Goal: Find contact information: Find contact information

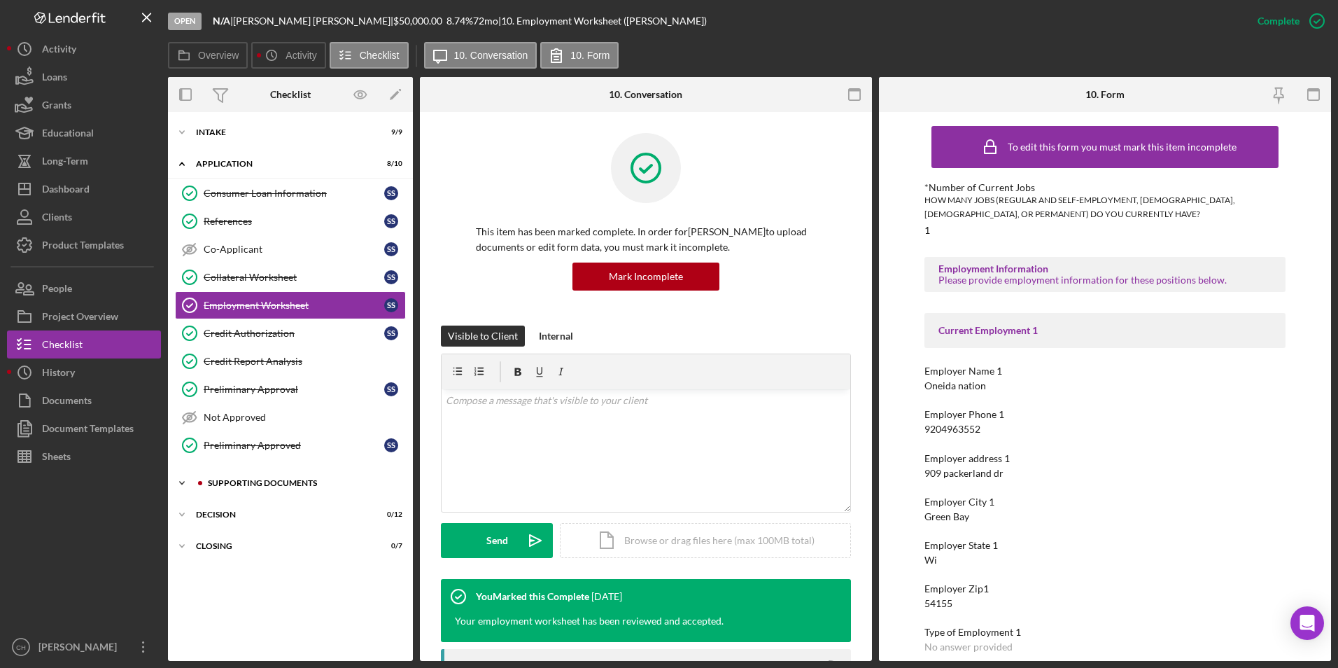
click at [260, 484] on div "Supporting Documents" at bounding box center [302, 483] width 188 height 8
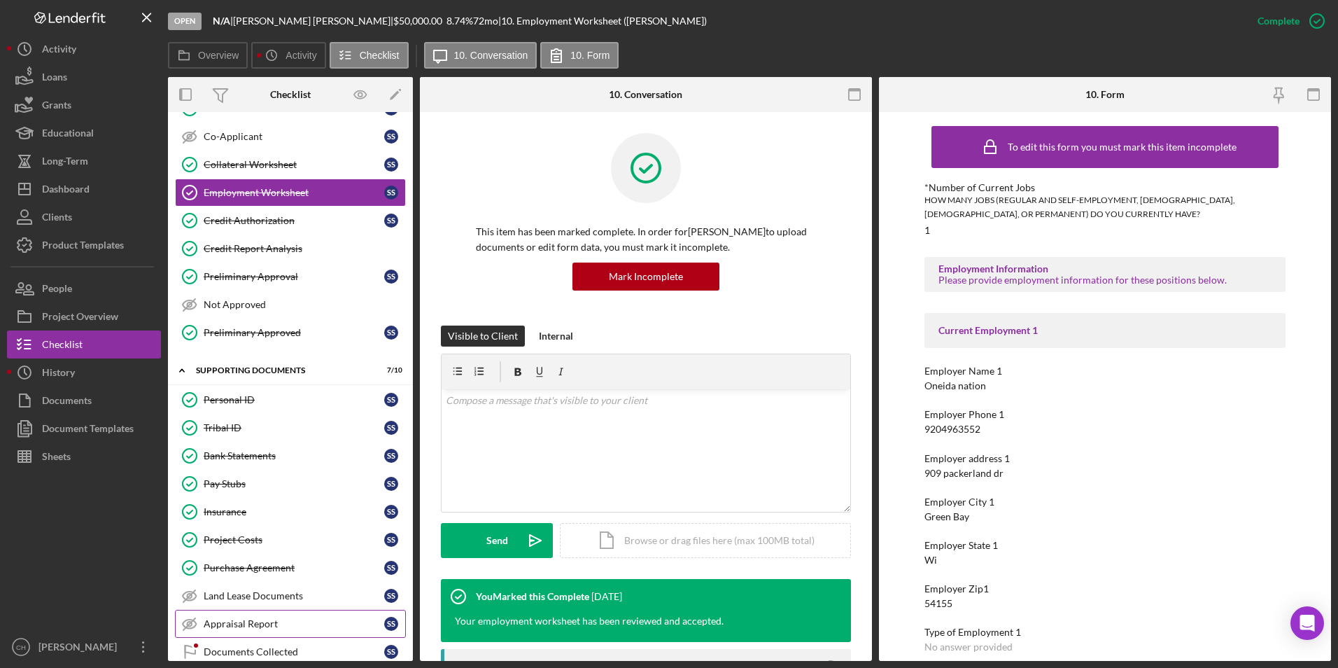
scroll to position [195, 0]
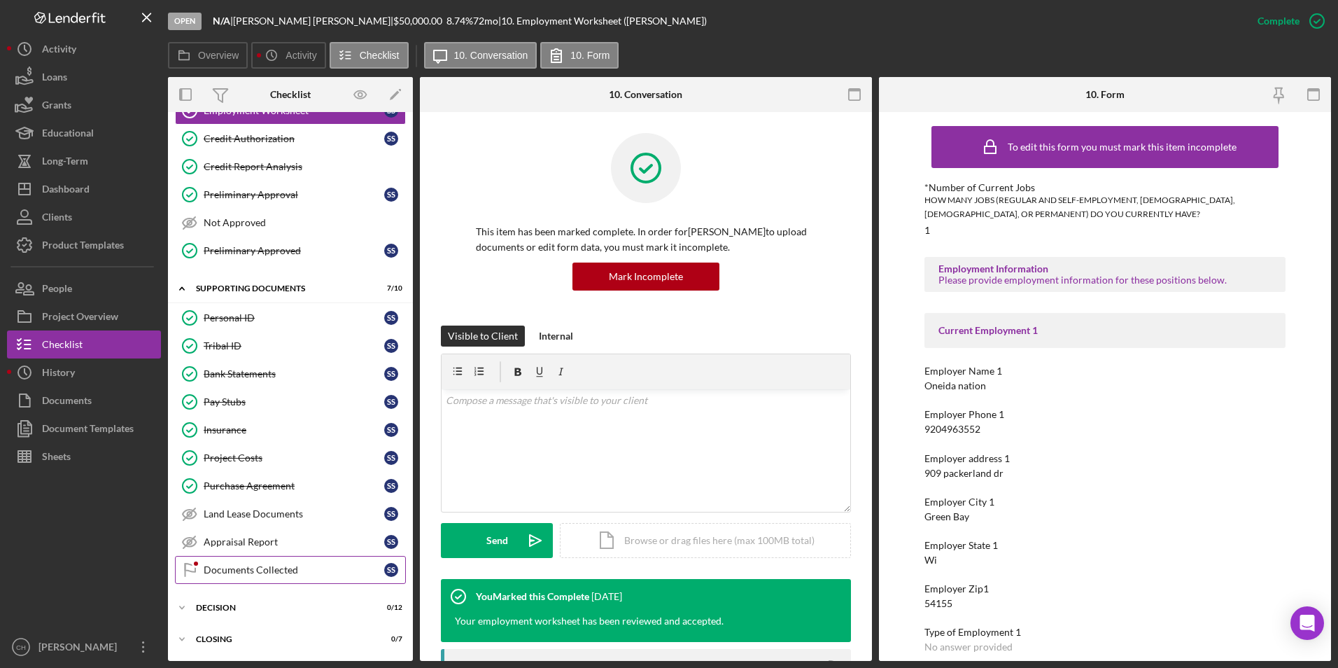
click at [262, 569] on div "Documents Collected" at bounding box center [294, 569] width 181 height 11
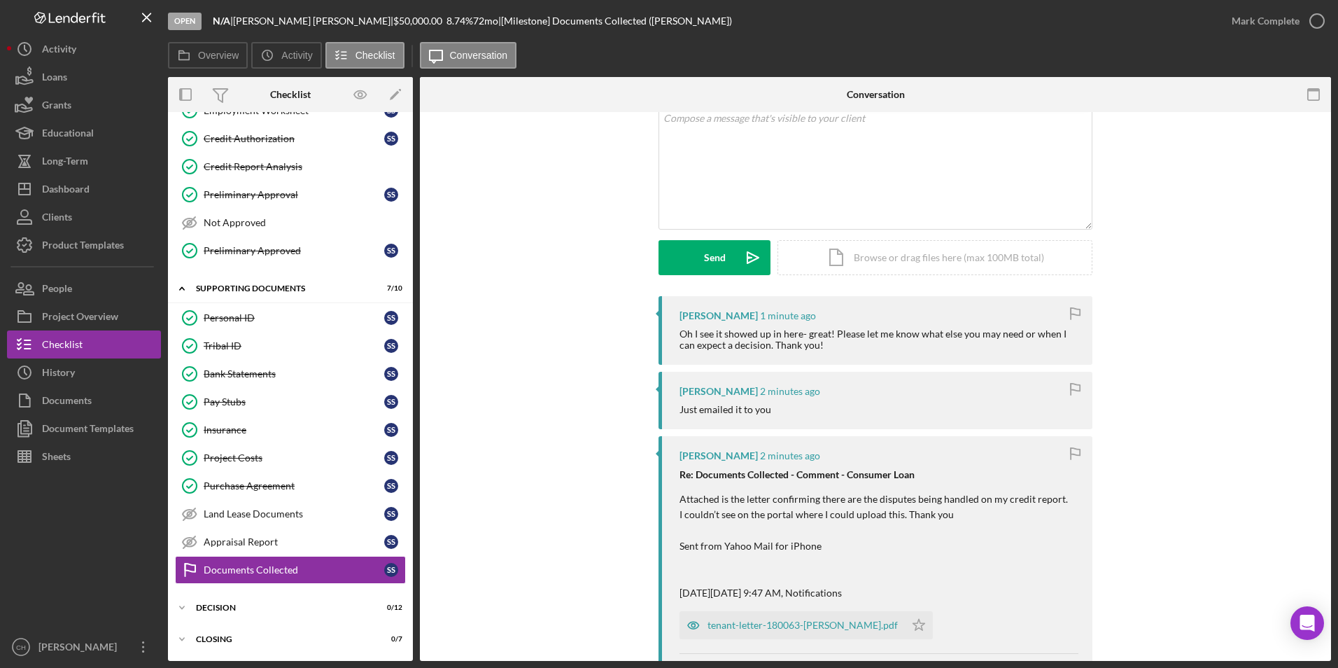
scroll to position [140, 0]
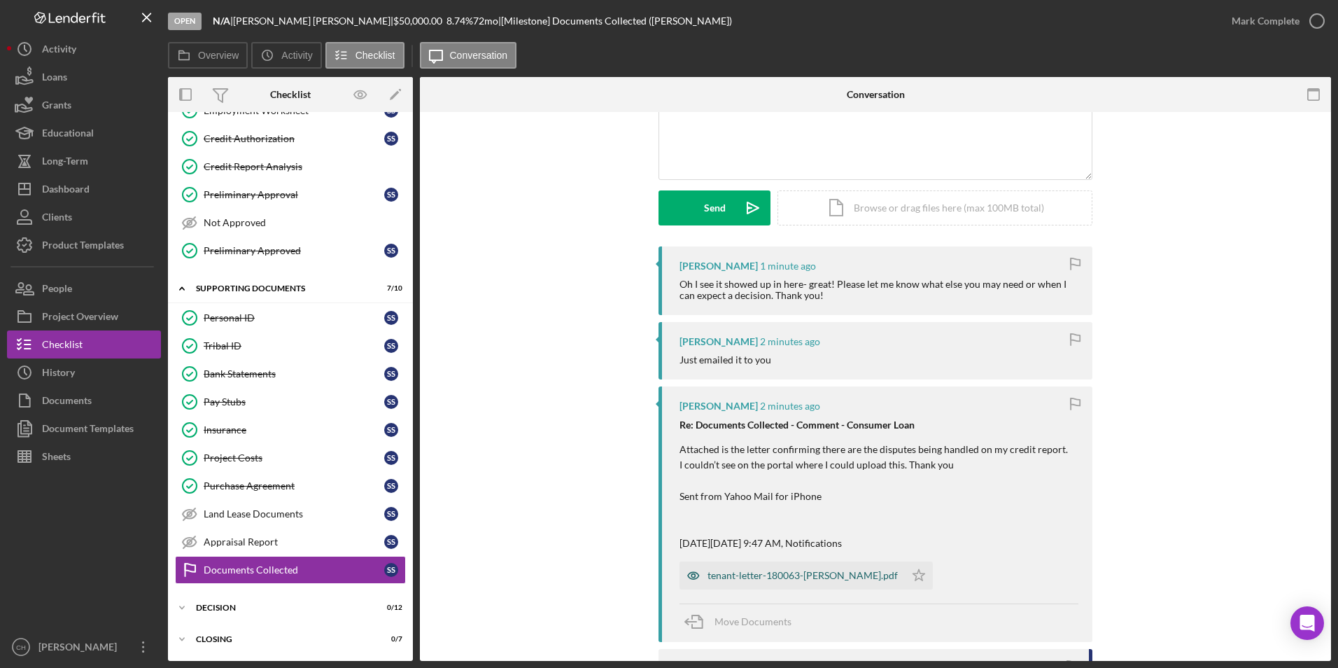
click at [786, 576] on div "tenant-letter-180063-[PERSON_NAME].pdf" at bounding box center [802, 575] width 190 height 11
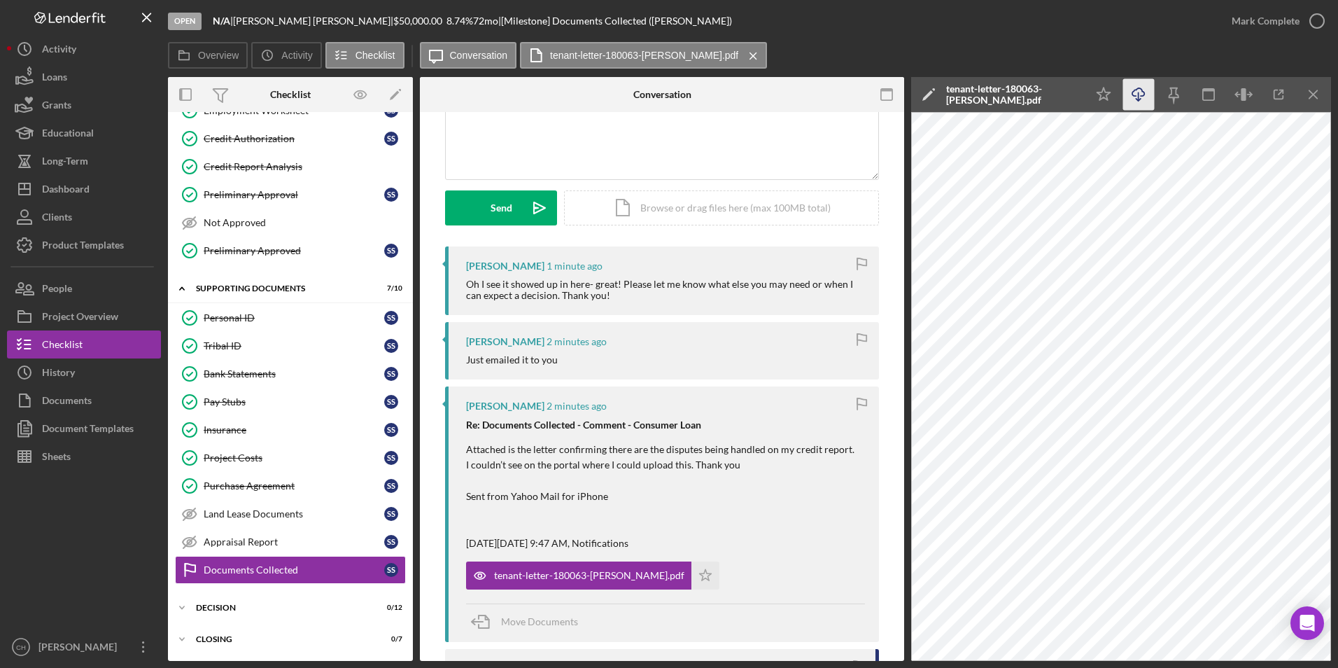
click at [1129, 94] on icon "Icon/Download" at bounding box center [1138, 94] width 31 height 31
click at [691, 572] on icon "Icon/Star" at bounding box center [705, 575] width 28 height 28
click at [1276, 17] on div "Mark Complete" at bounding box center [1266, 21] width 68 height 28
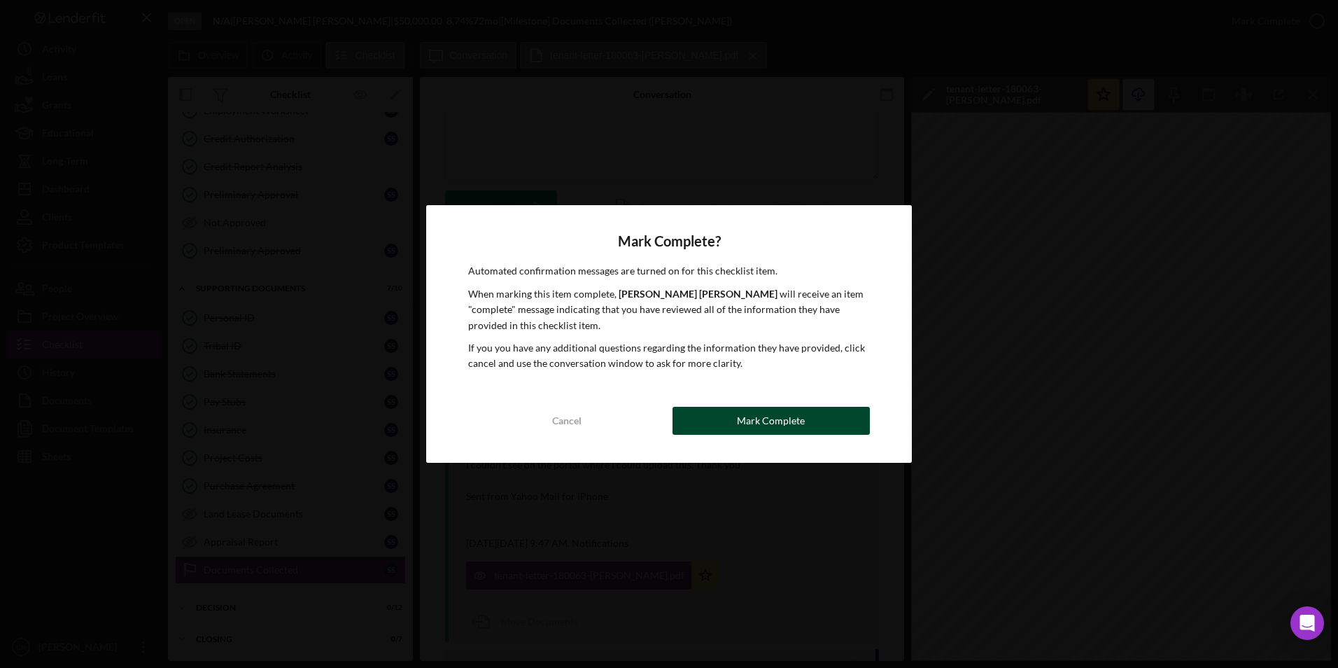
click at [746, 418] on div "Mark Complete" at bounding box center [771, 421] width 68 height 28
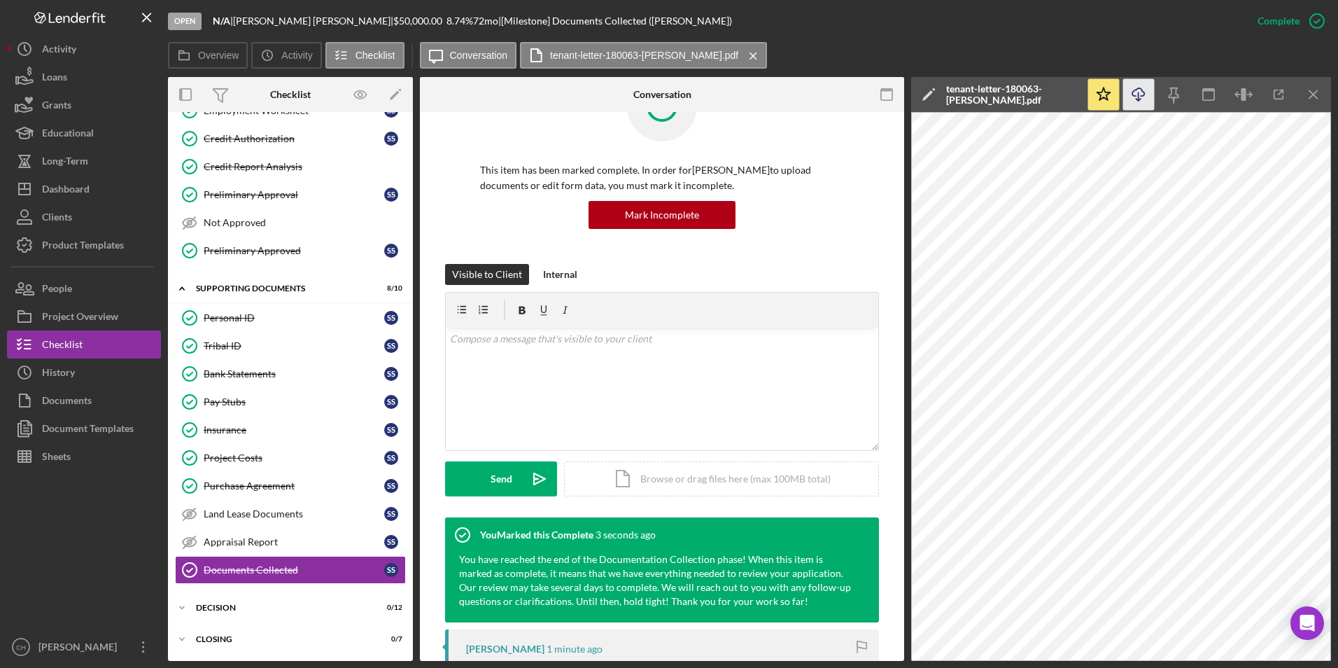
scroll to position [52, 0]
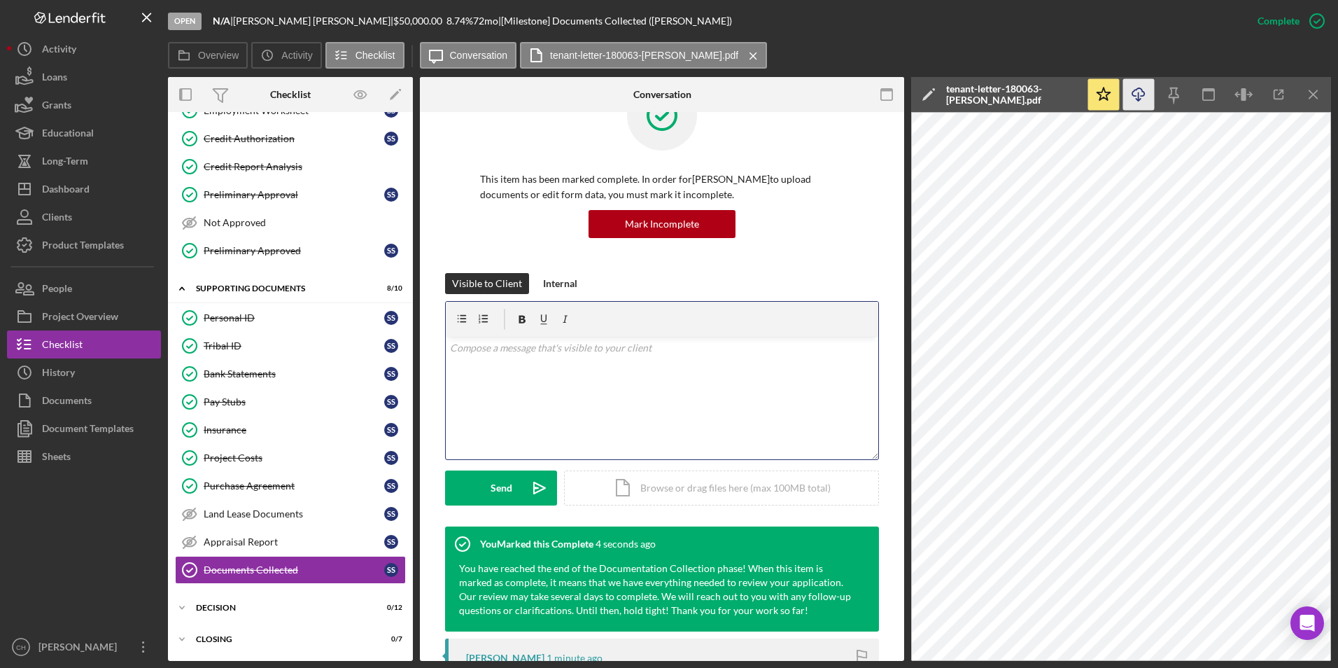
click at [523, 354] on p at bounding box center [662, 347] width 425 height 15
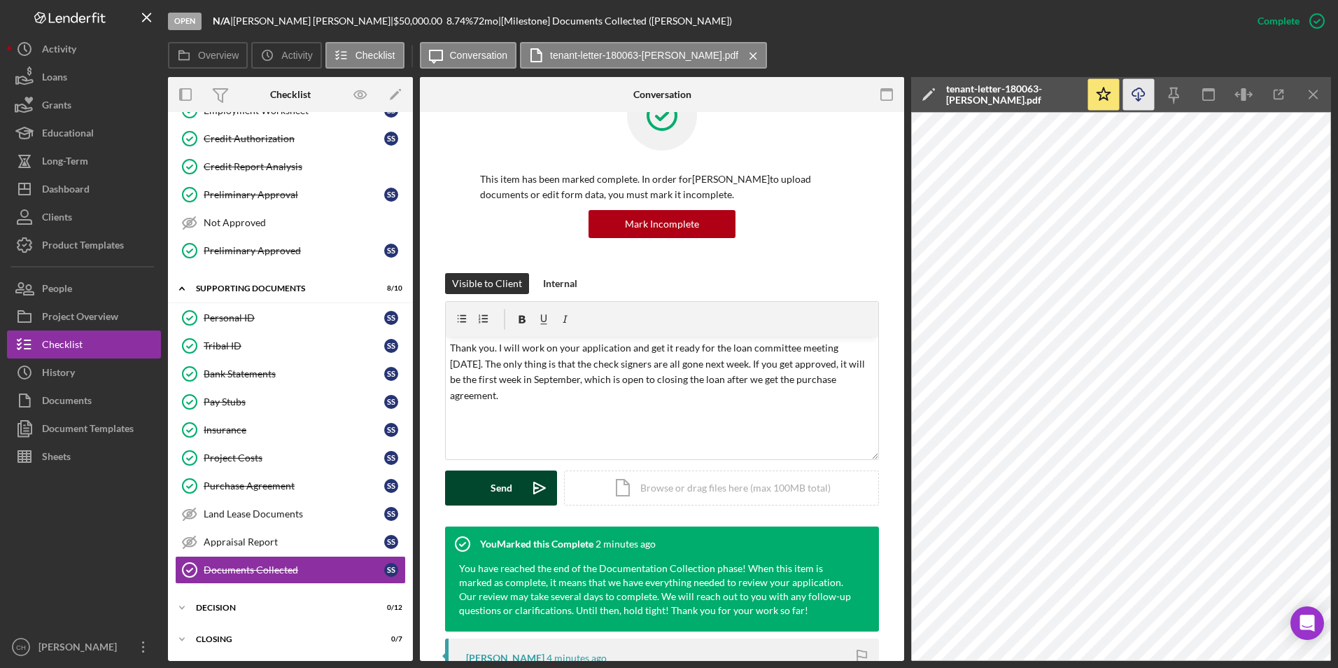
click at [487, 486] on button "Send Icon/icon-invite-send" at bounding box center [501, 487] width 112 height 35
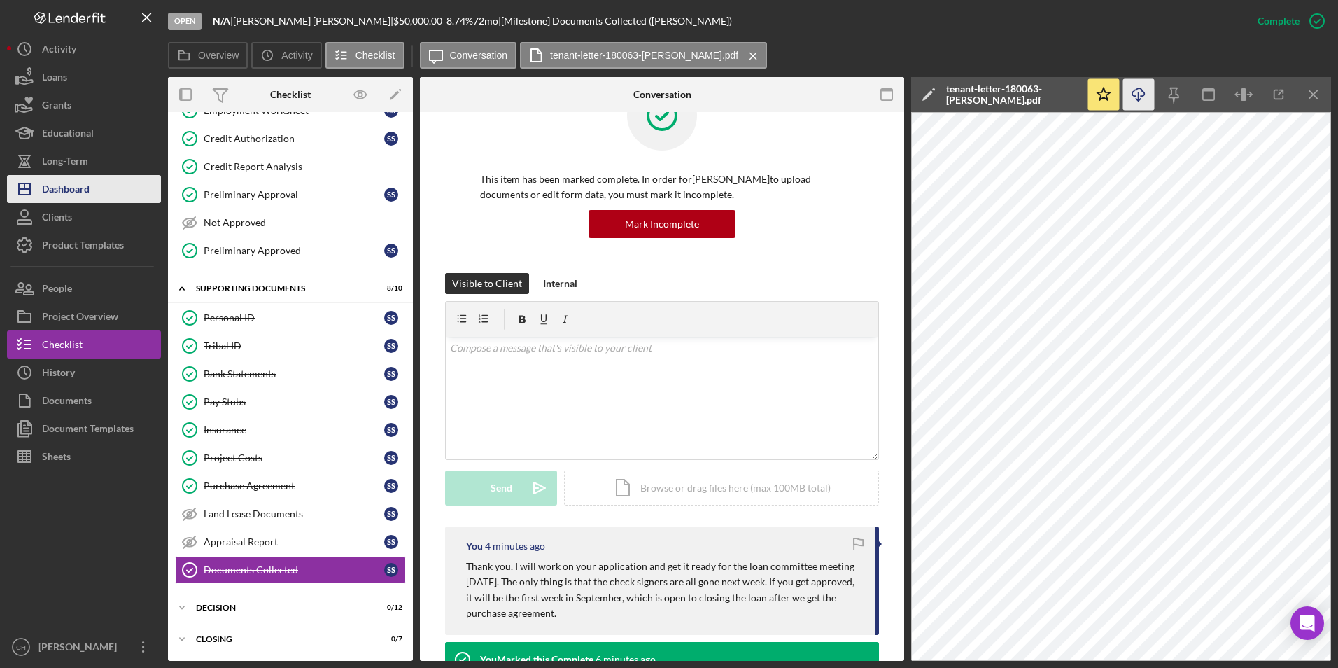
click at [71, 199] on div "Dashboard" at bounding box center [66, 190] width 48 height 31
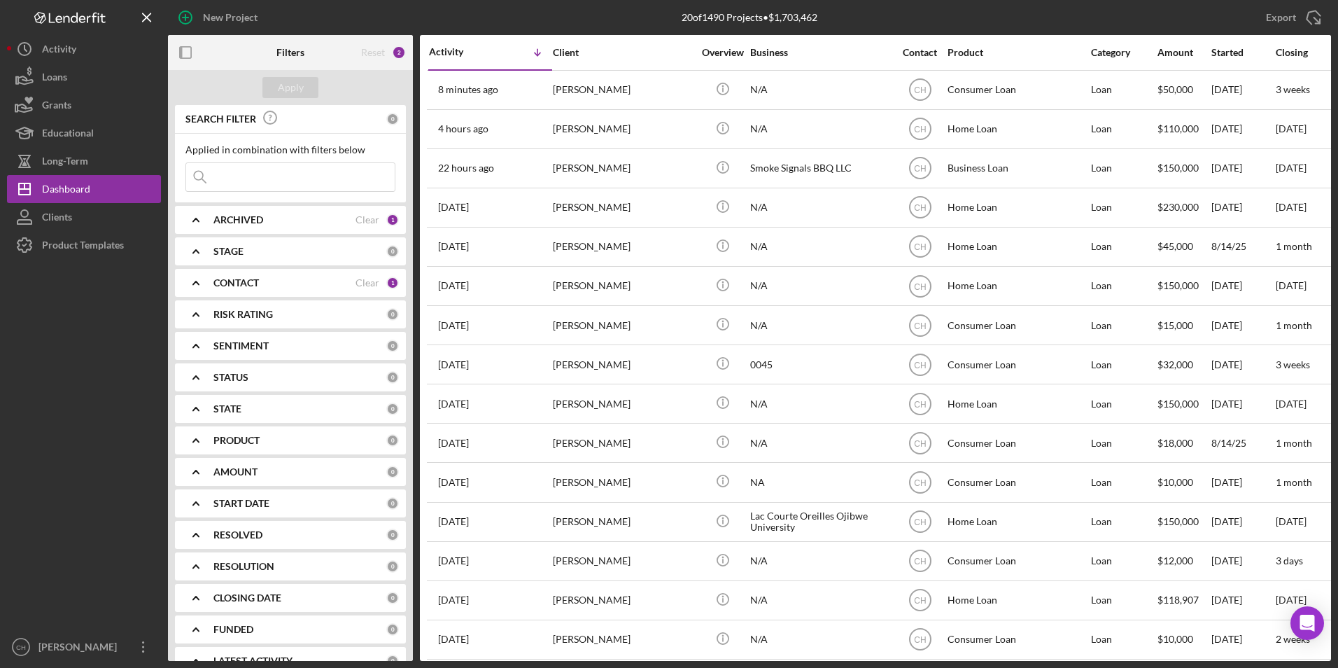
click at [230, 218] on b "ARCHIVED" at bounding box center [238, 219] width 50 height 11
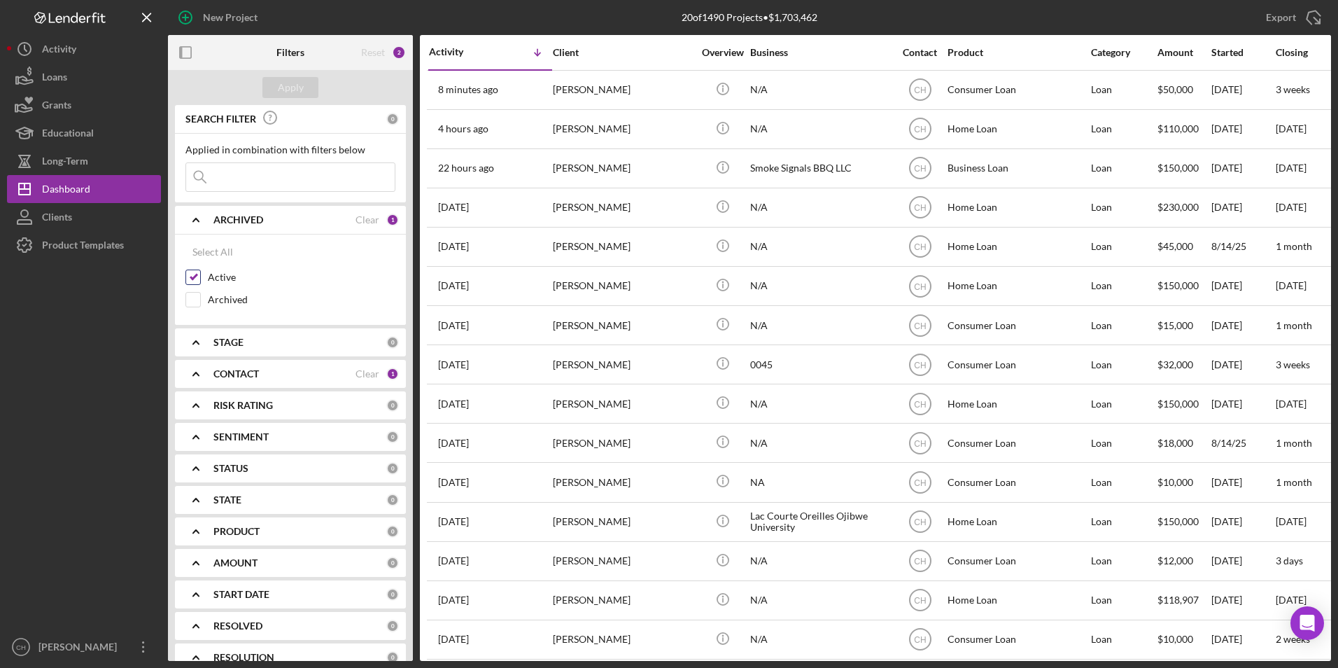
click at [195, 276] on input "Active" at bounding box center [193, 277] width 14 height 14
checkbox input "false"
click at [195, 295] on input "Archived" at bounding box center [193, 300] width 14 height 14
checkbox input "true"
click at [290, 88] on div "Apply" at bounding box center [291, 87] width 26 height 21
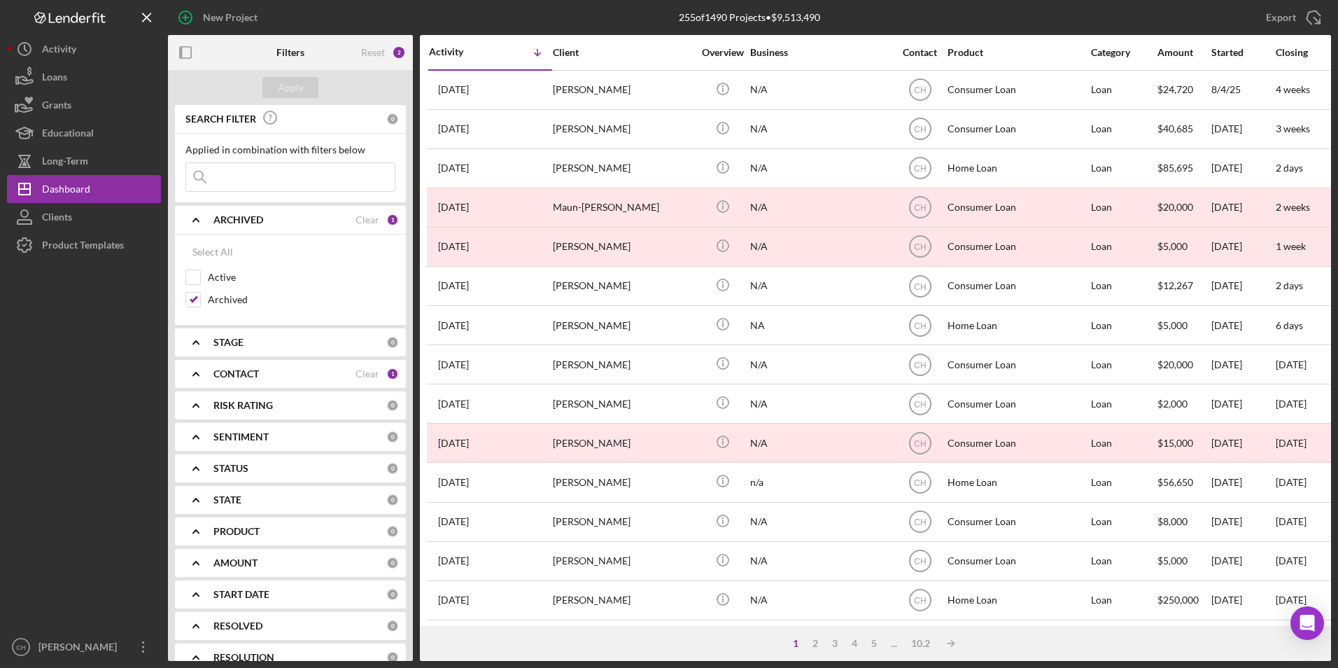
click at [242, 174] on input at bounding box center [290, 177] width 209 height 28
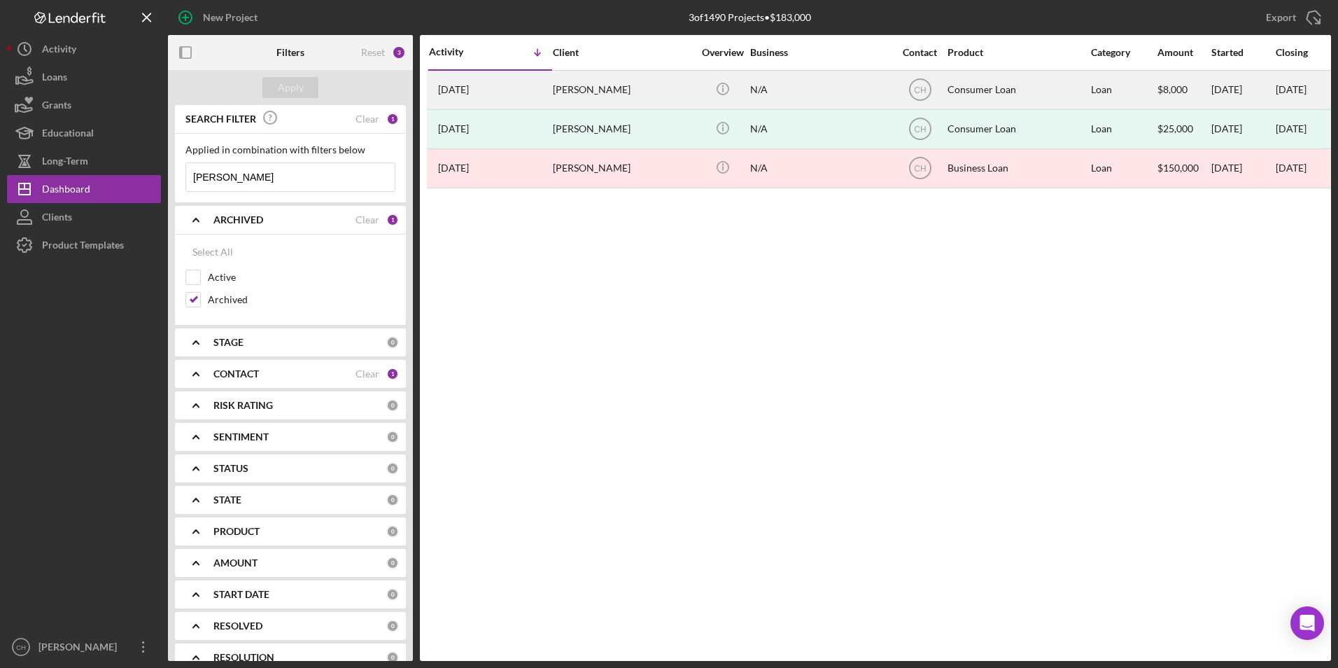
type input "[PERSON_NAME]"
click at [817, 87] on div "N/A" at bounding box center [820, 89] width 140 height 37
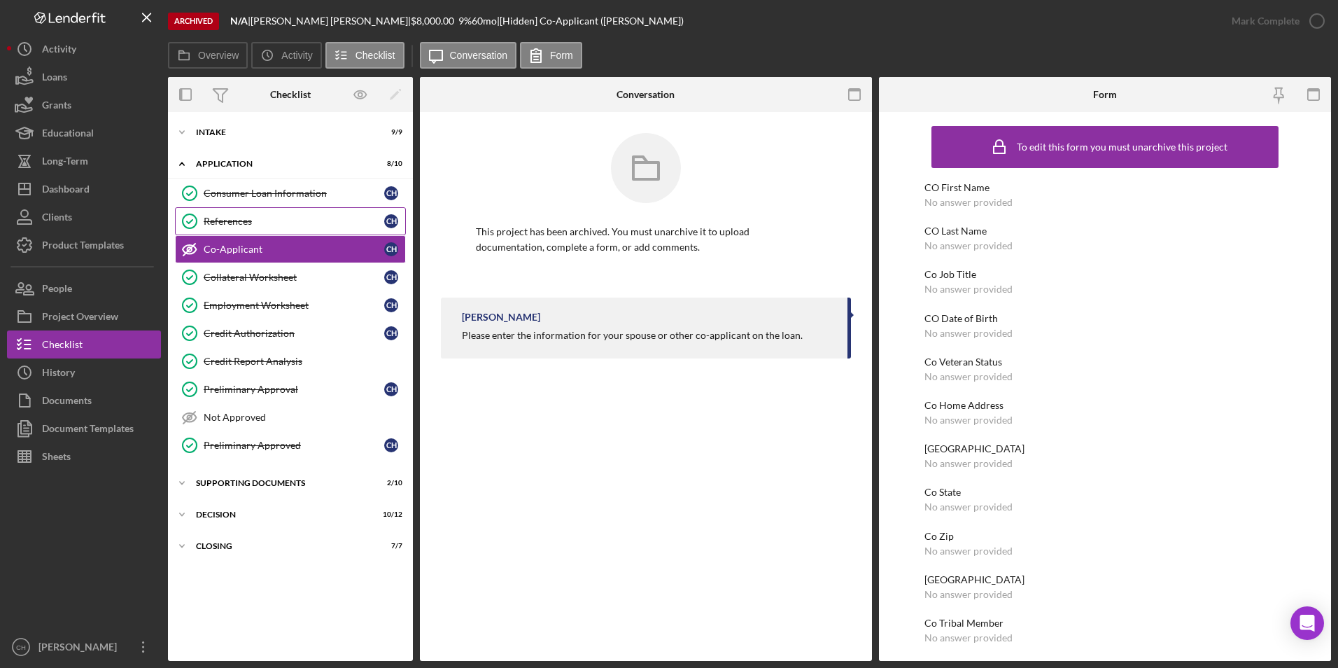
click at [247, 212] on link "References References C H" at bounding box center [290, 221] width 231 height 28
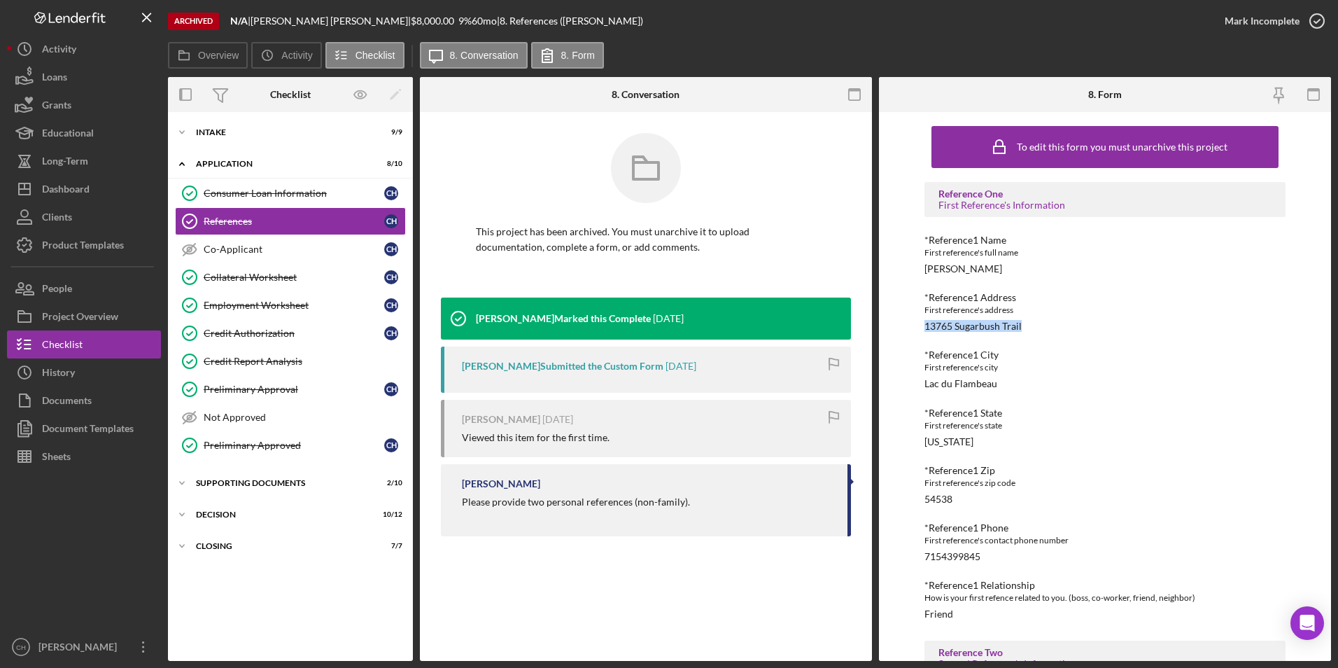
drag, startPoint x: 1028, startPoint y: 322, endPoint x: 927, endPoint y: 329, distance: 101.7
click at [927, 329] on div "*Reference1 Address First reference's address [STREET_ADDRESS]" at bounding box center [1105, 312] width 362 height 40
drag, startPoint x: 990, startPoint y: 554, endPoint x: 924, endPoint y: 557, distance: 65.9
click at [924, 557] on div "*Reference1 Phone First reference's contact phone number [PHONE_NUMBER]" at bounding box center [1105, 542] width 362 height 40
copy div "7154399845"
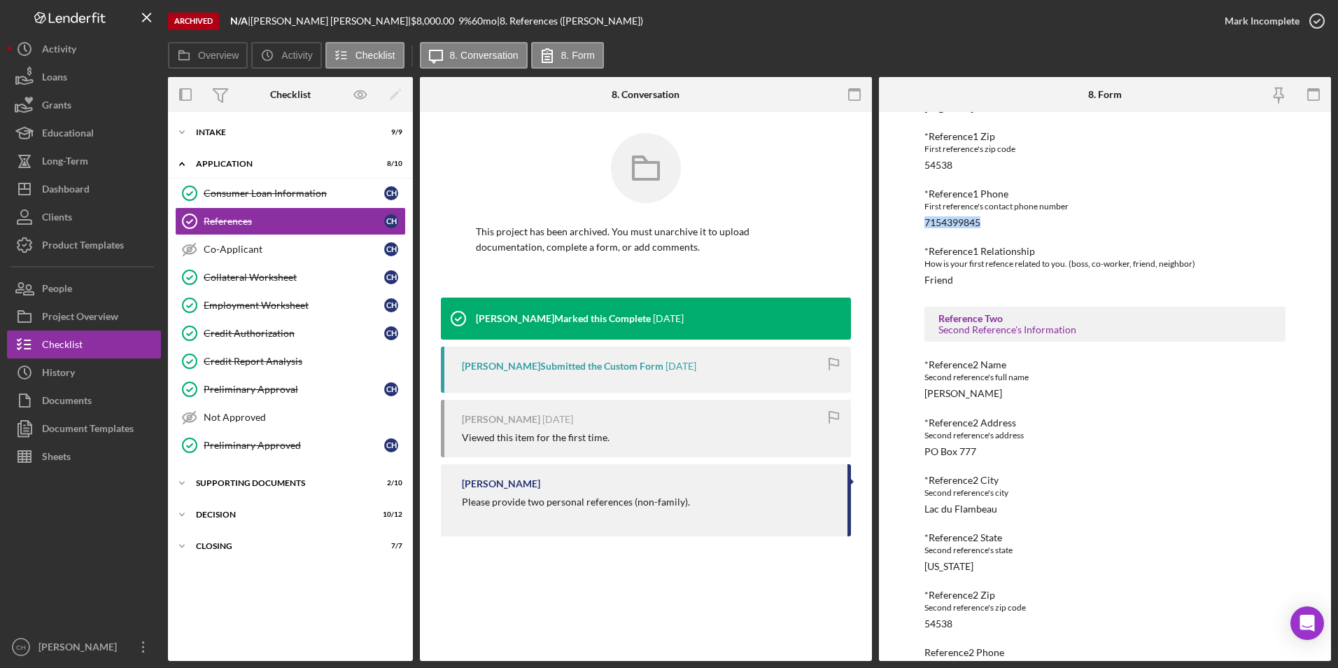
scroll to position [420, 0]
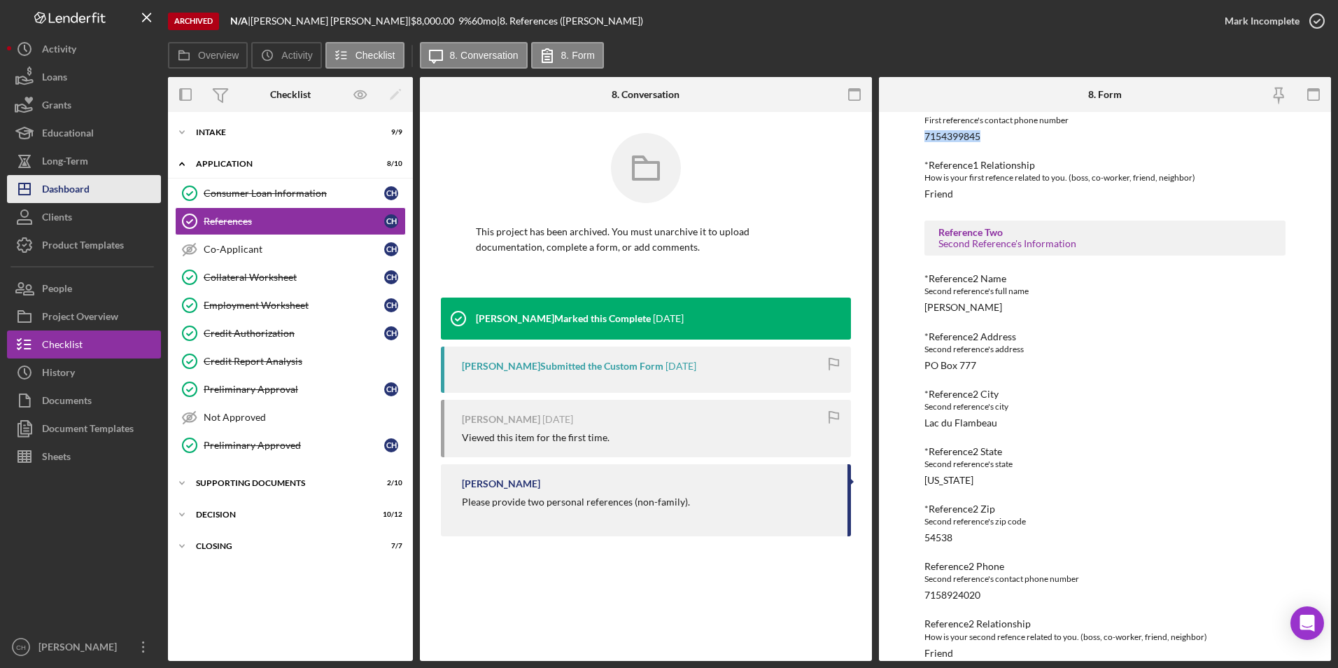
click at [111, 195] on button "Icon/Dashboard Dashboard" at bounding box center [84, 189] width 154 height 28
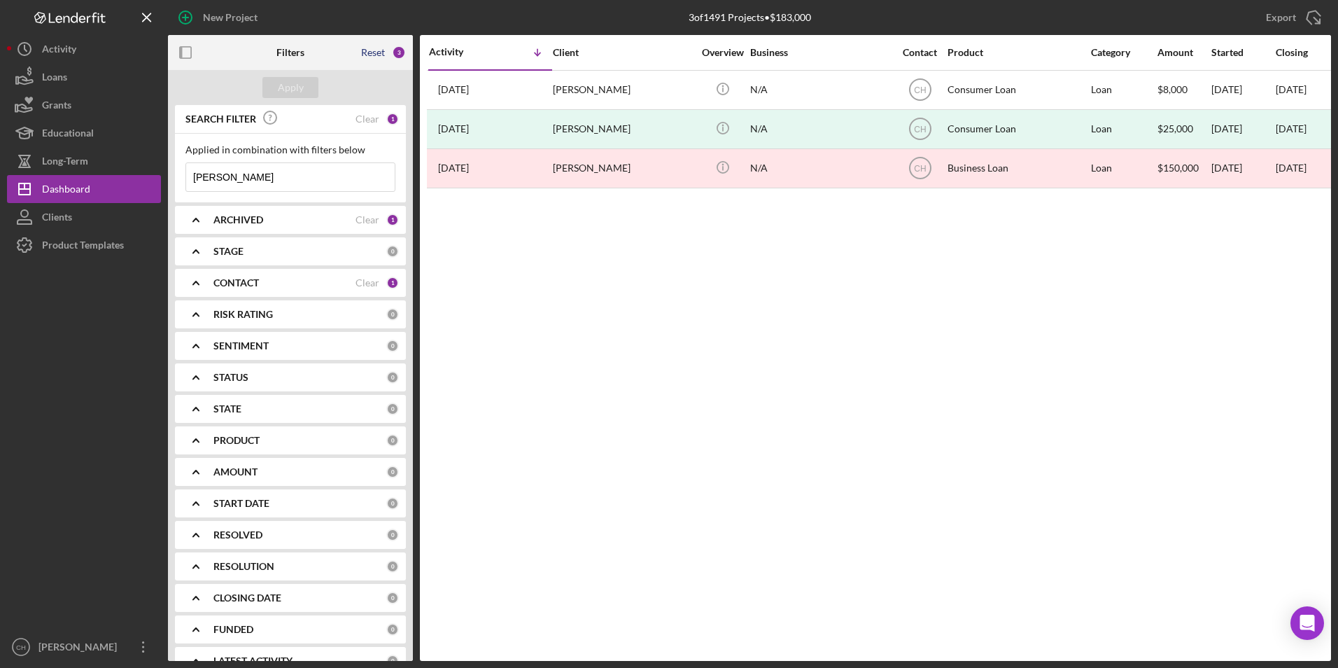
click at [367, 47] on div "Reset" at bounding box center [373, 52] width 24 height 11
click at [290, 87] on div "Apply" at bounding box center [291, 87] width 26 height 21
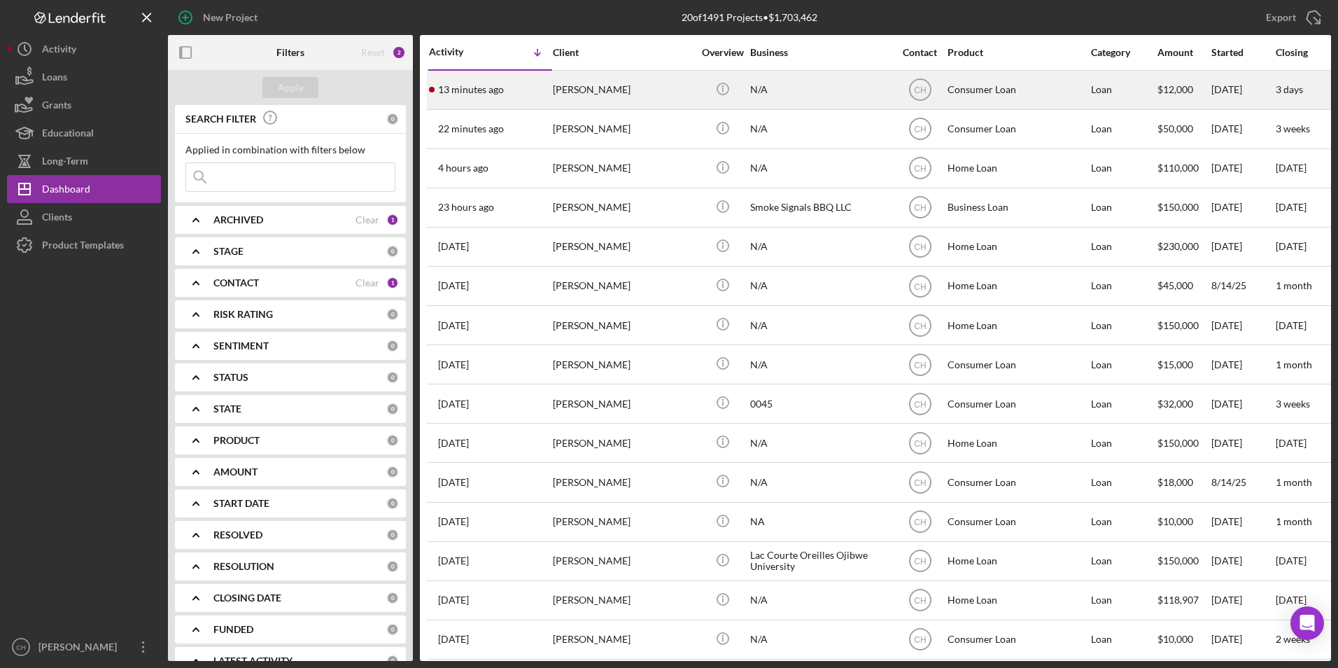
click at [589, 86] on div "[PERSON_NAME]" at bounding box center [623, 89] width 140 height 37
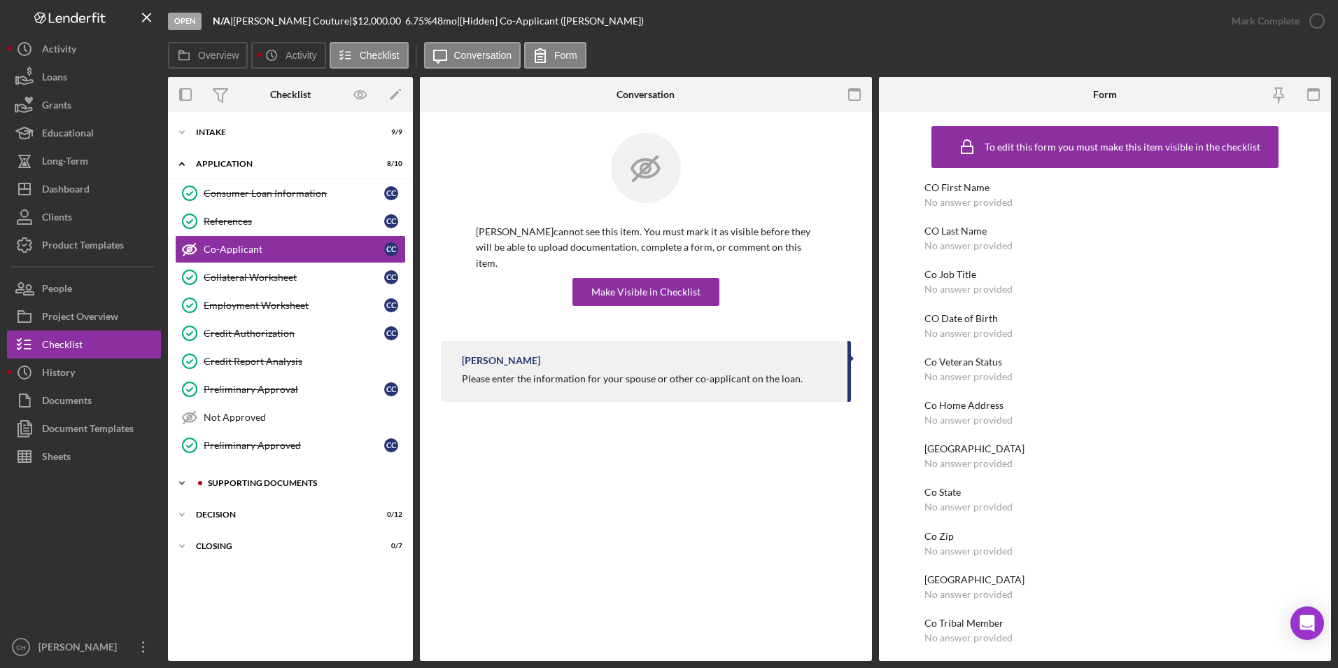
click at [257, 479] on div "Supporting Documents" at bounding box center [302, 483] width 188 height 8
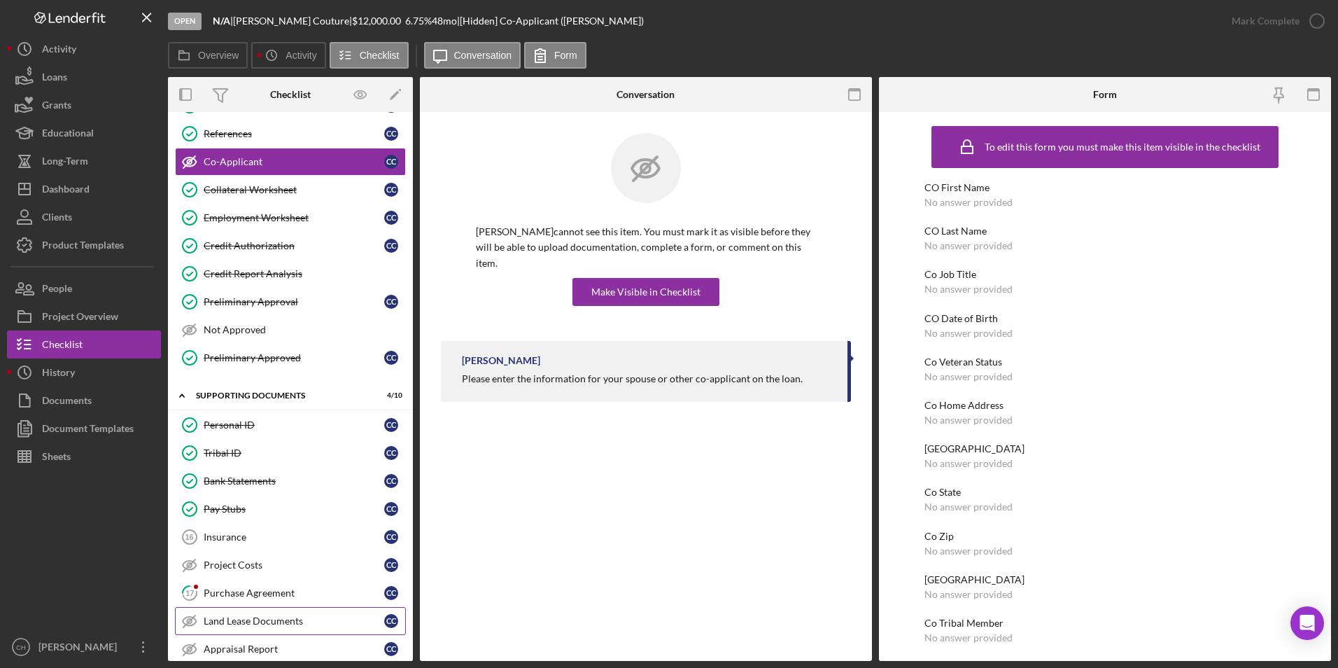
scroll to position [140, 0]
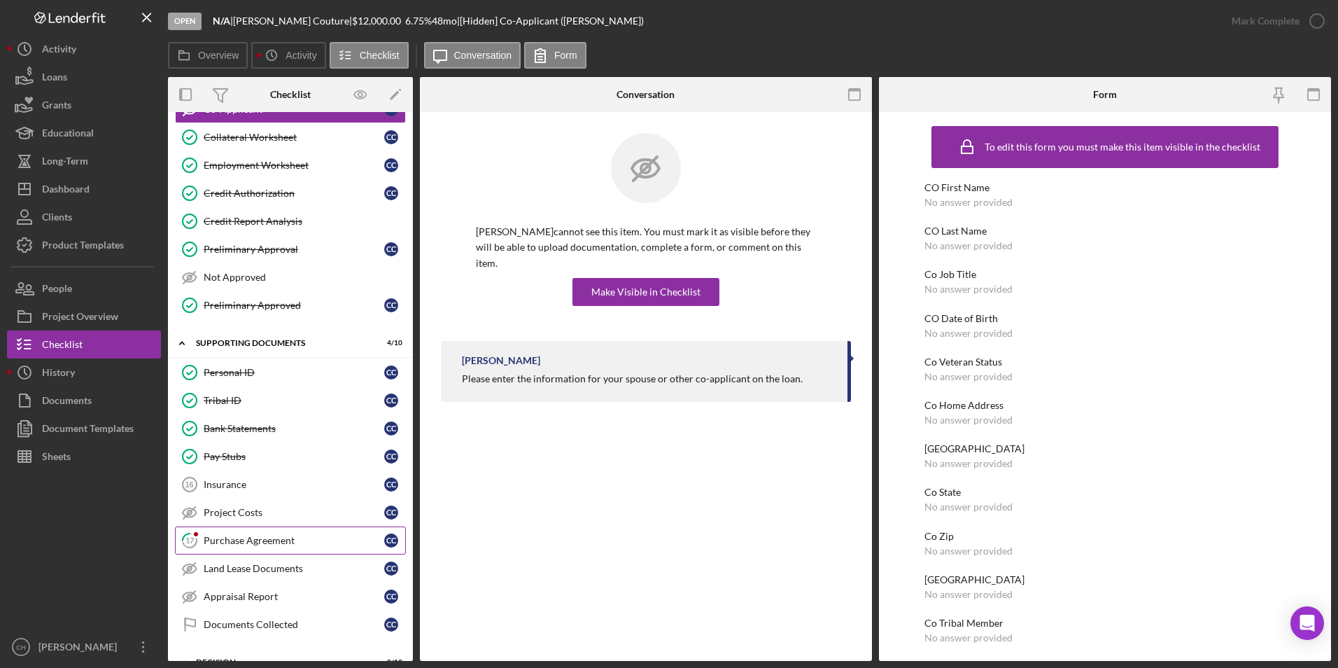
click at [244, 548] on link "17 Purchase Agreement C C" at bounding box center [290, 540] width 231 height 28
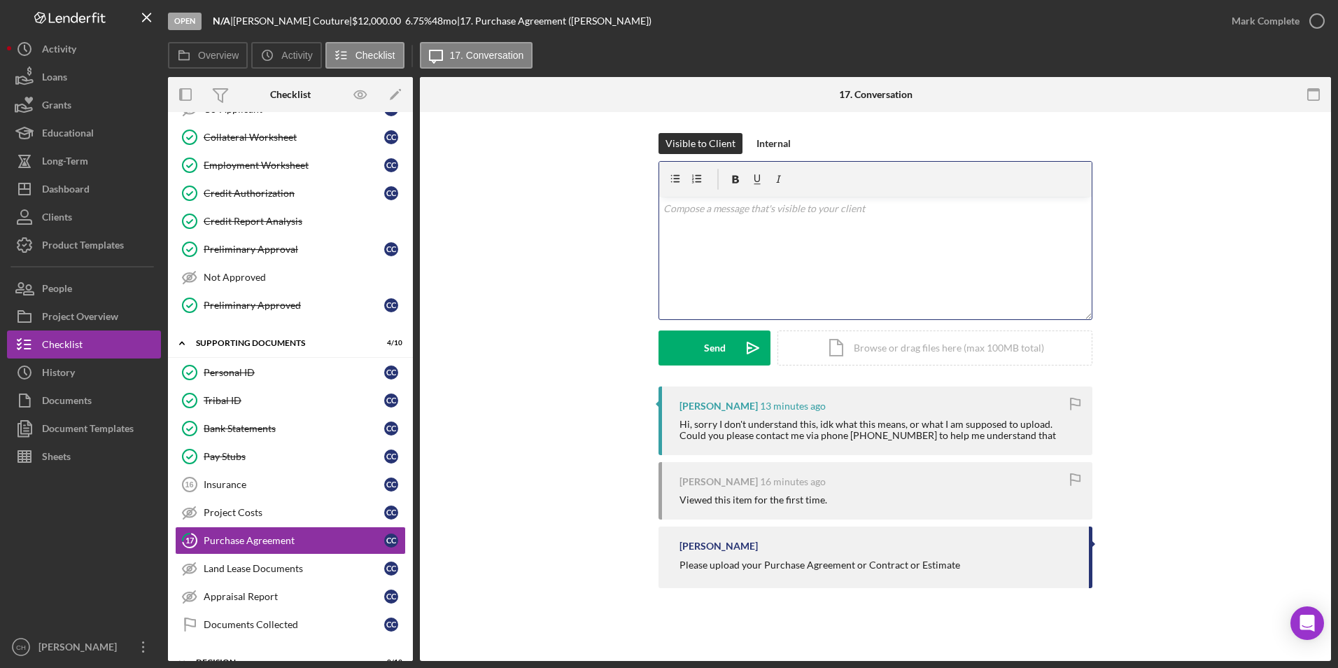
click at [704, 216] on p at bounding box center [875, 208] width 425 height 15
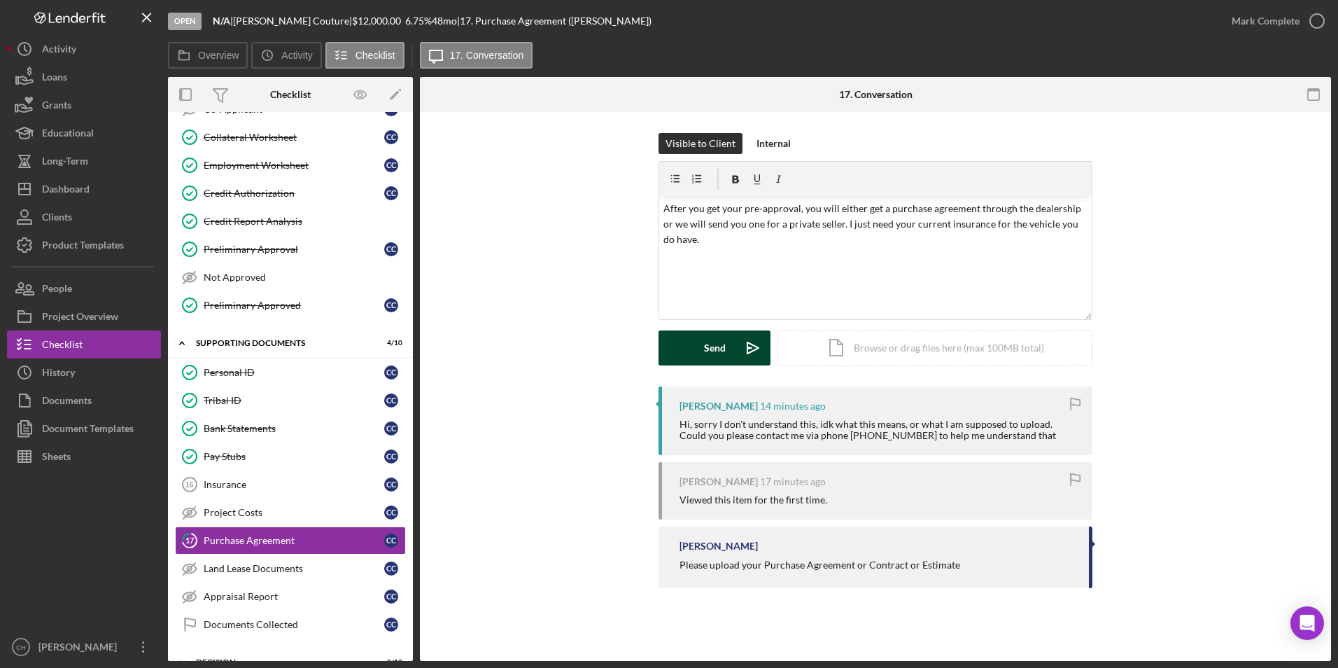
click at [713, 349] on div "Send" at bounding box center [715, 347] width 22 height 35
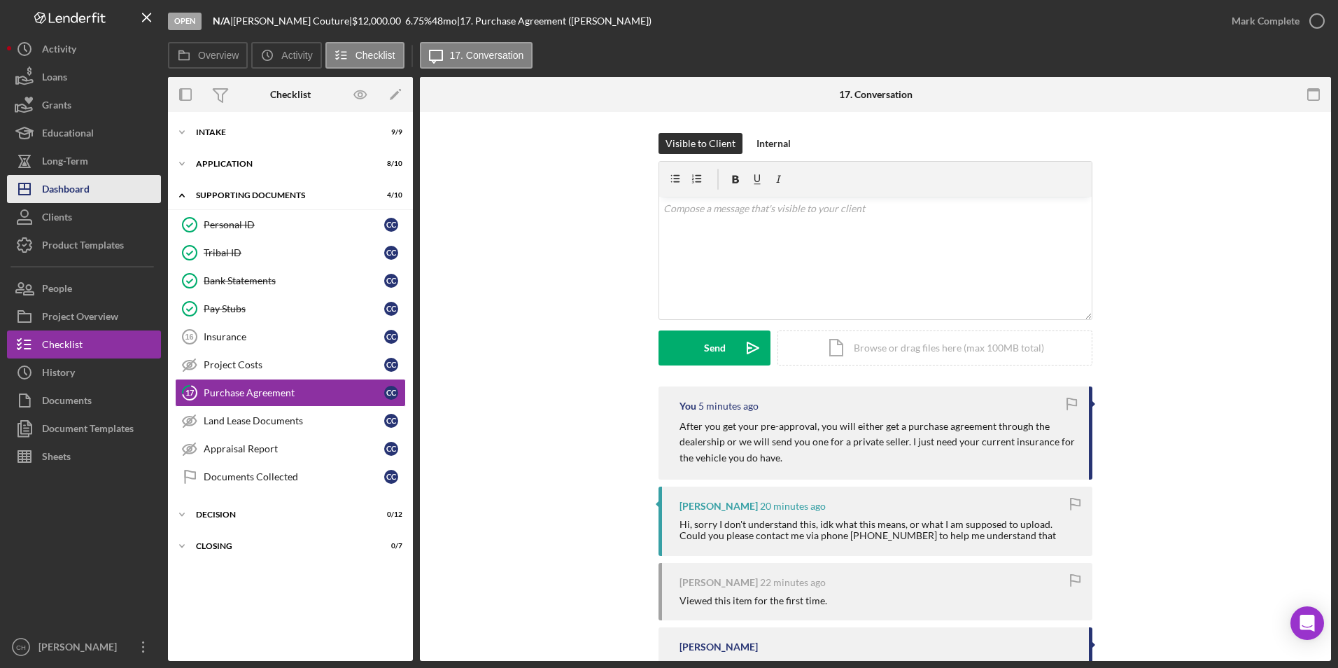
click at [111, 188] on button "Icon/Dashboard Dashboard" at bounding box center [84, 189] width 154 height 28
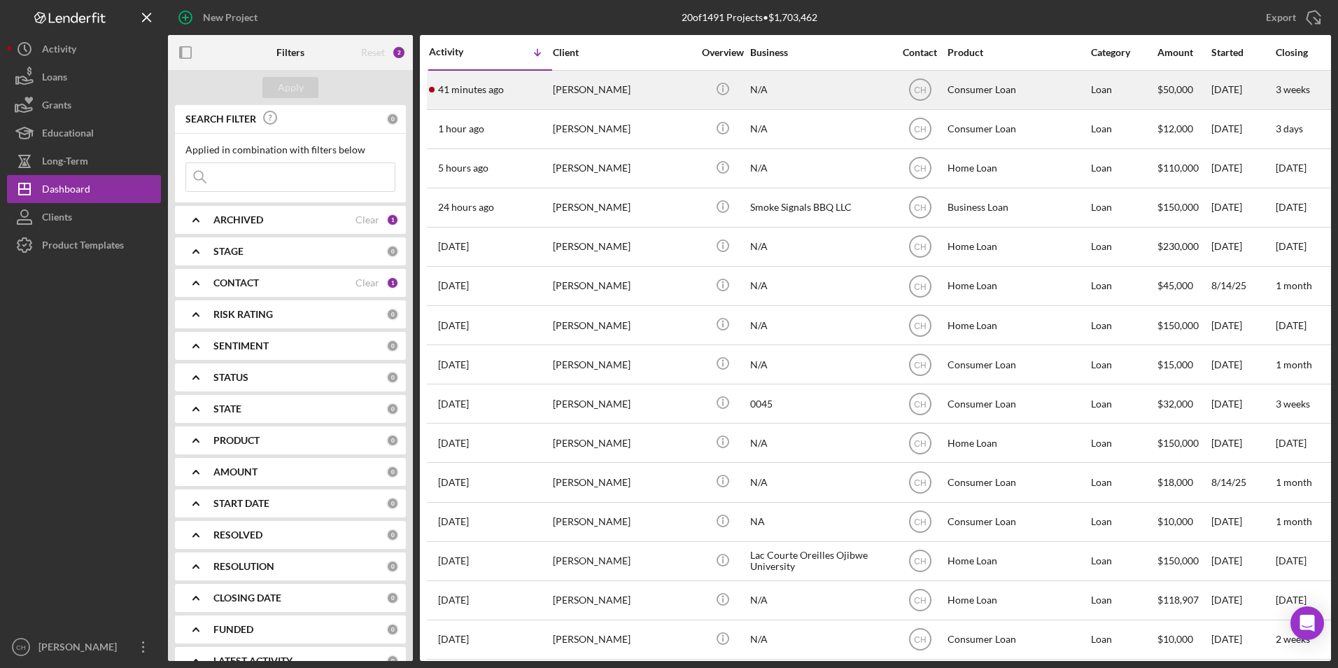
click at [556, 92] on div "[PERSON_NAME]" at bounding box center [623, 89] width 140 height 37
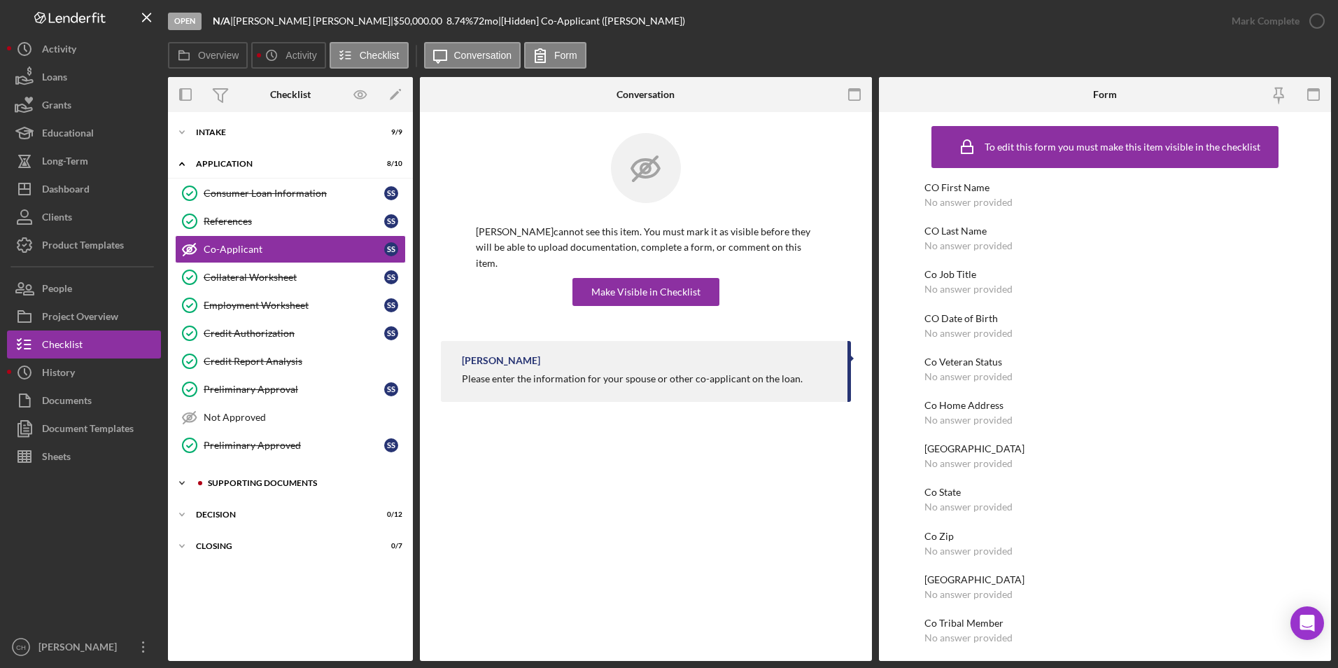
click at [282, 483] on div "Supporting Documents" at bounding box center [302, 483] width 188 height 8
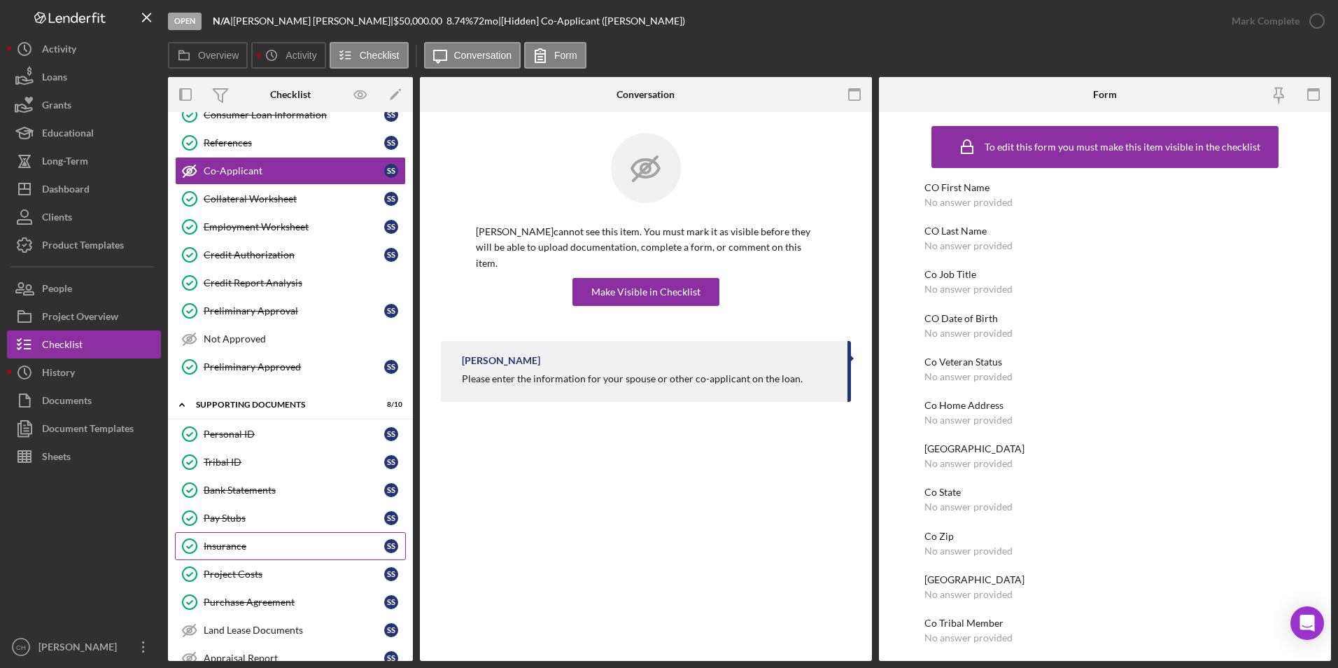
scroll to position [195, 0]
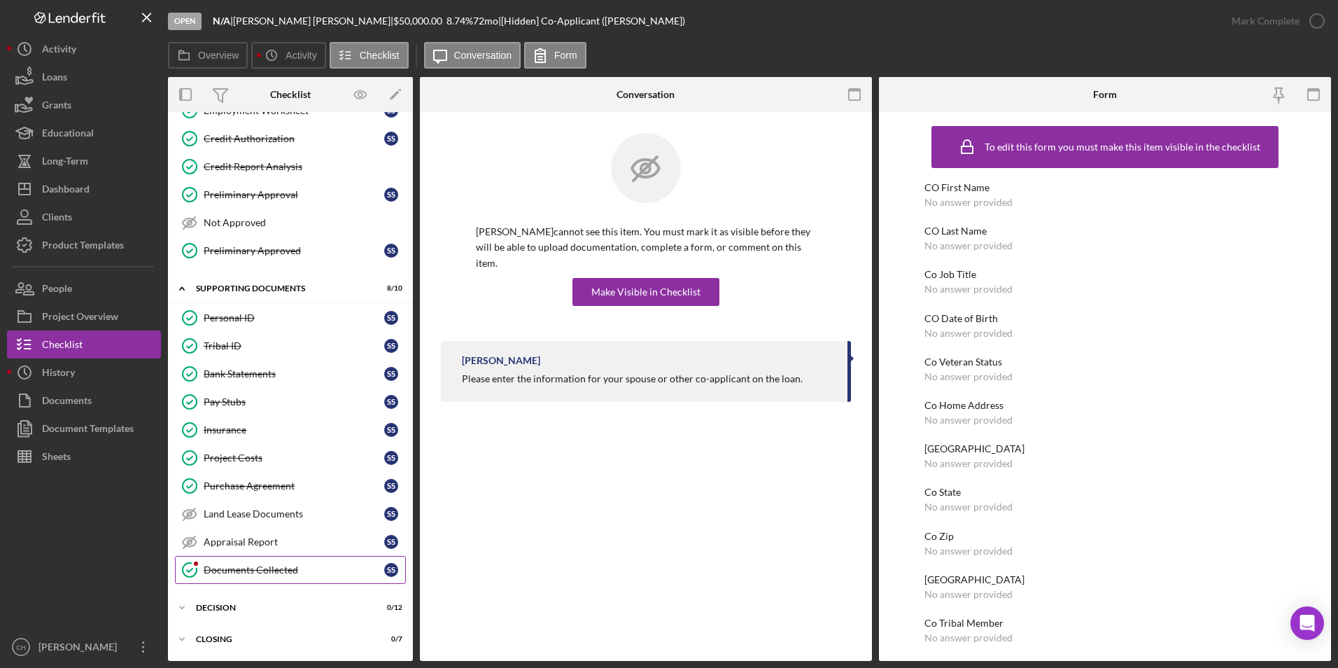
click at [250, 571] on div "Documents Collected" at bounding box center [294, 569] width 181 height 11
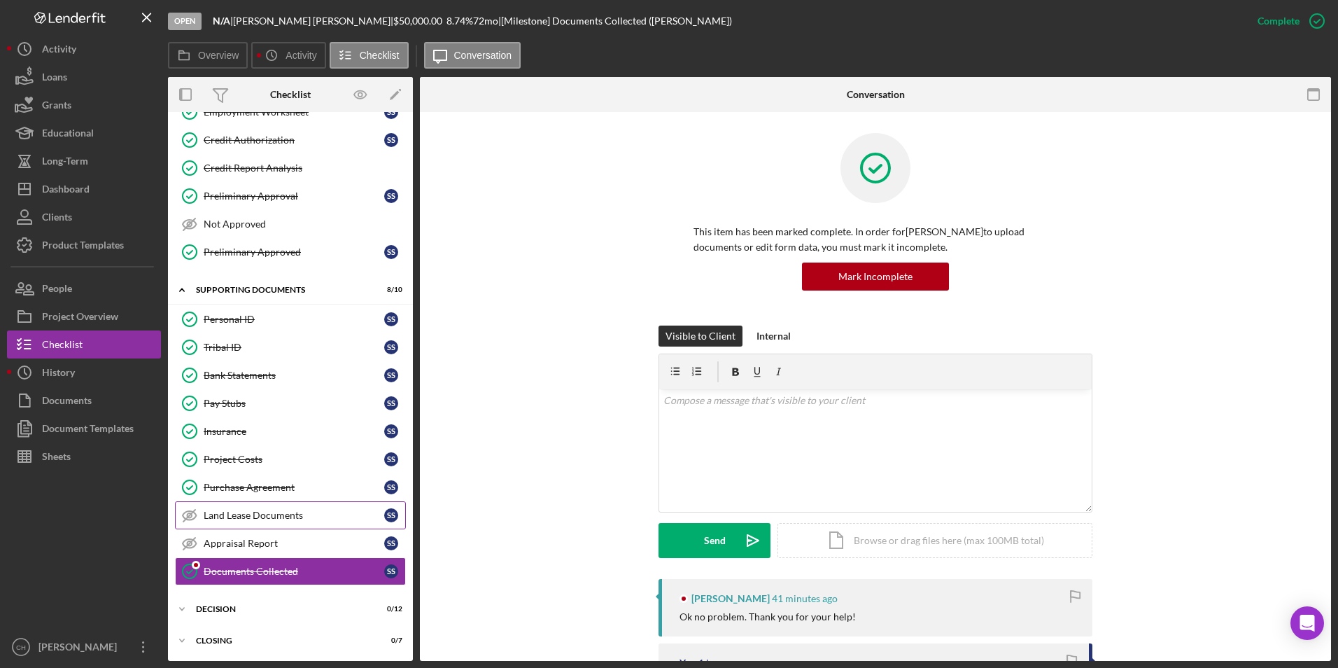
scroll to position [195, 0]
click at [211, 600] on div "Icon/Expander Decision 0 / 12" at bounding box center [290, 607] width 245 height 28
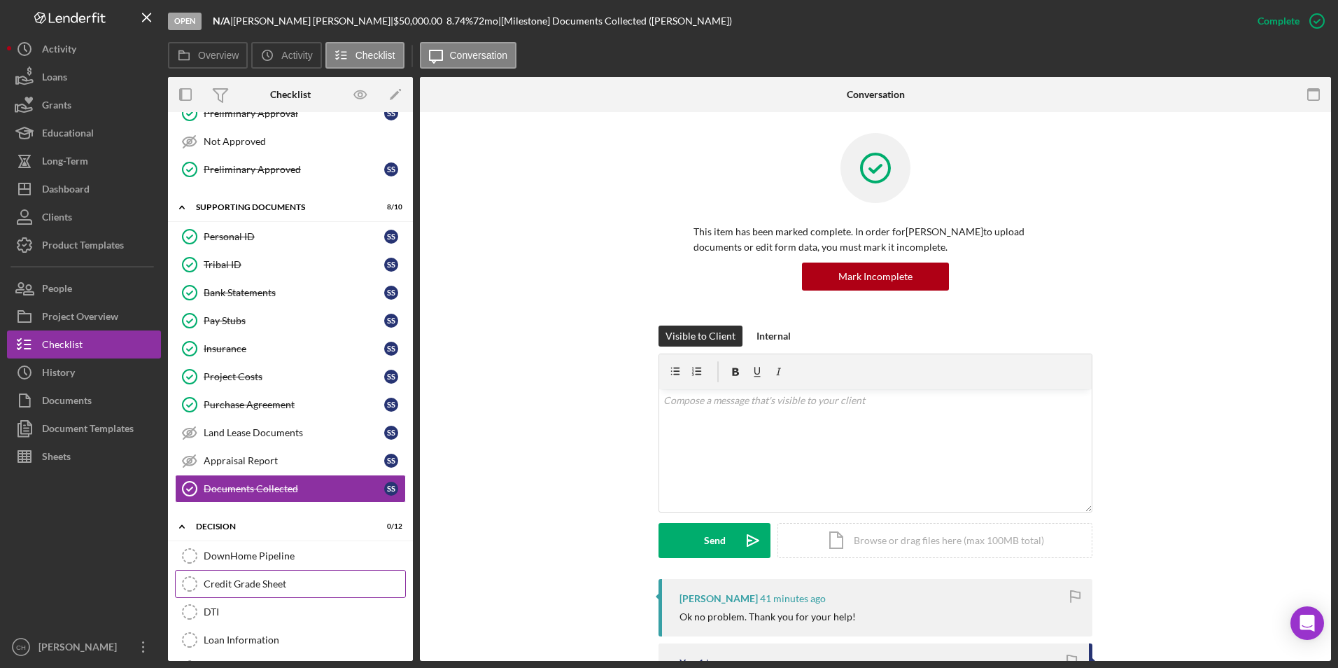
scroll to position [335, 0]
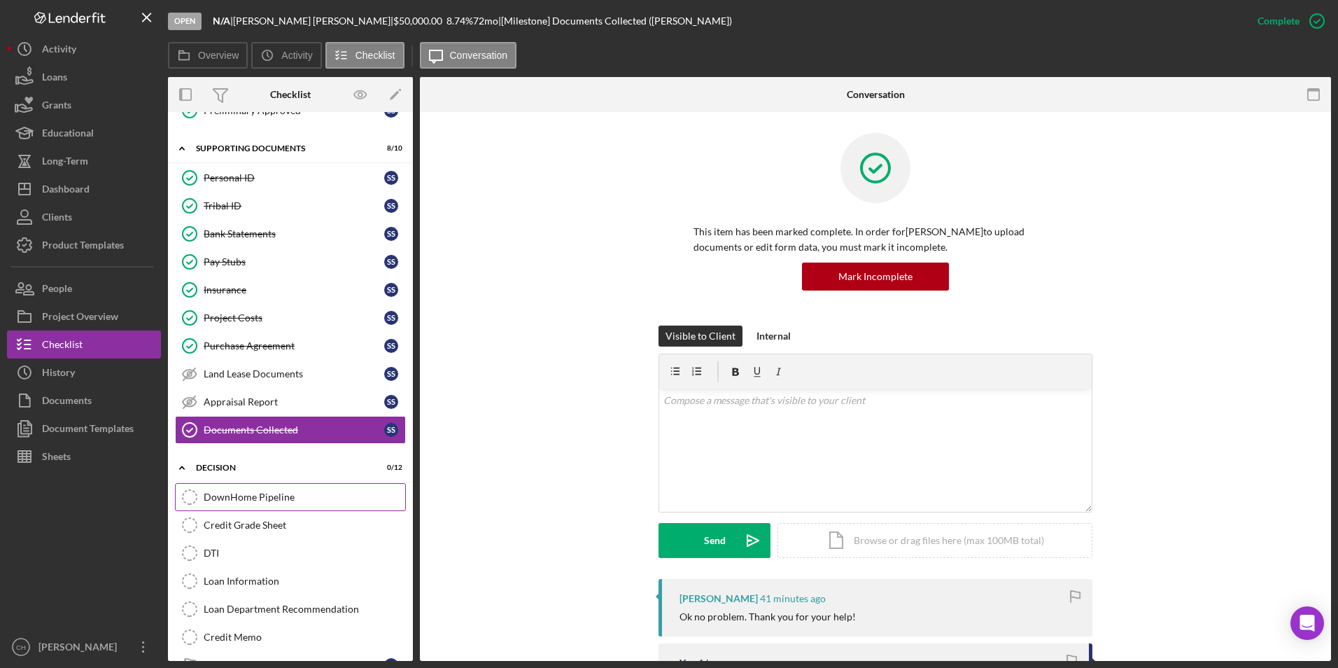
click at [261, 493] on div "DownHome Pipeline" at bounding box center [305, 496] width 202 height 11
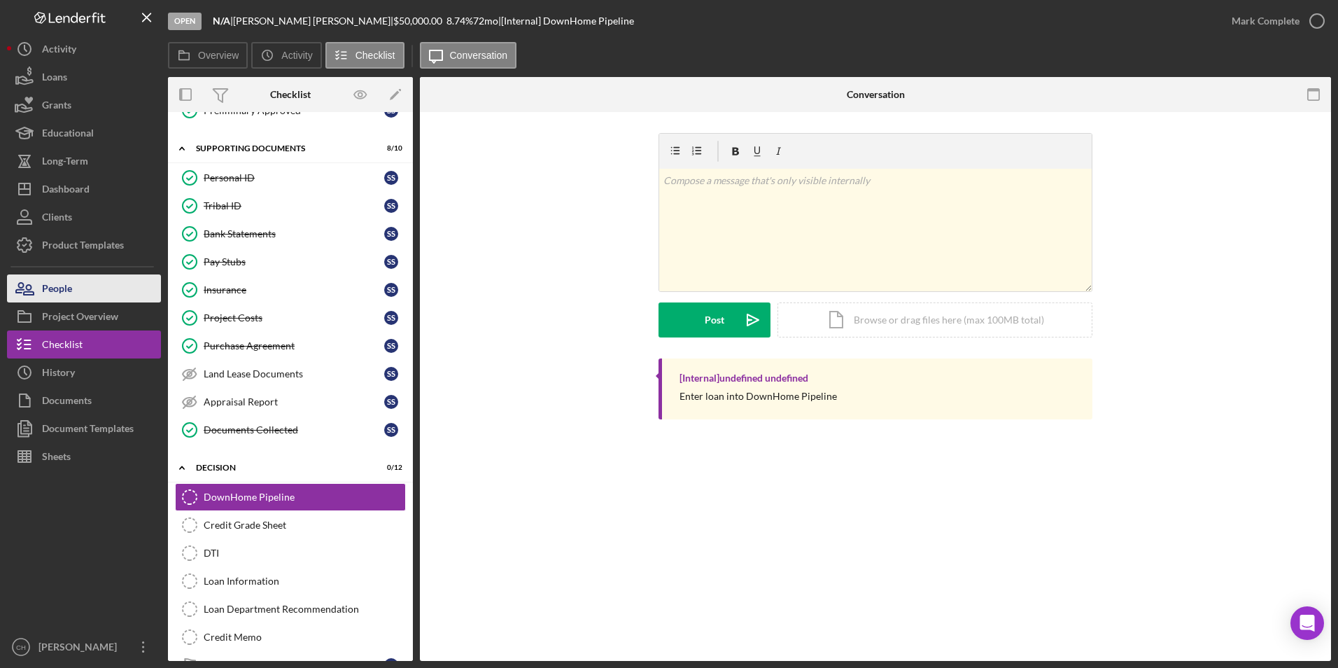
click at [74, 297] on button "People" at bounding box center [84, 288] width 154 height 28
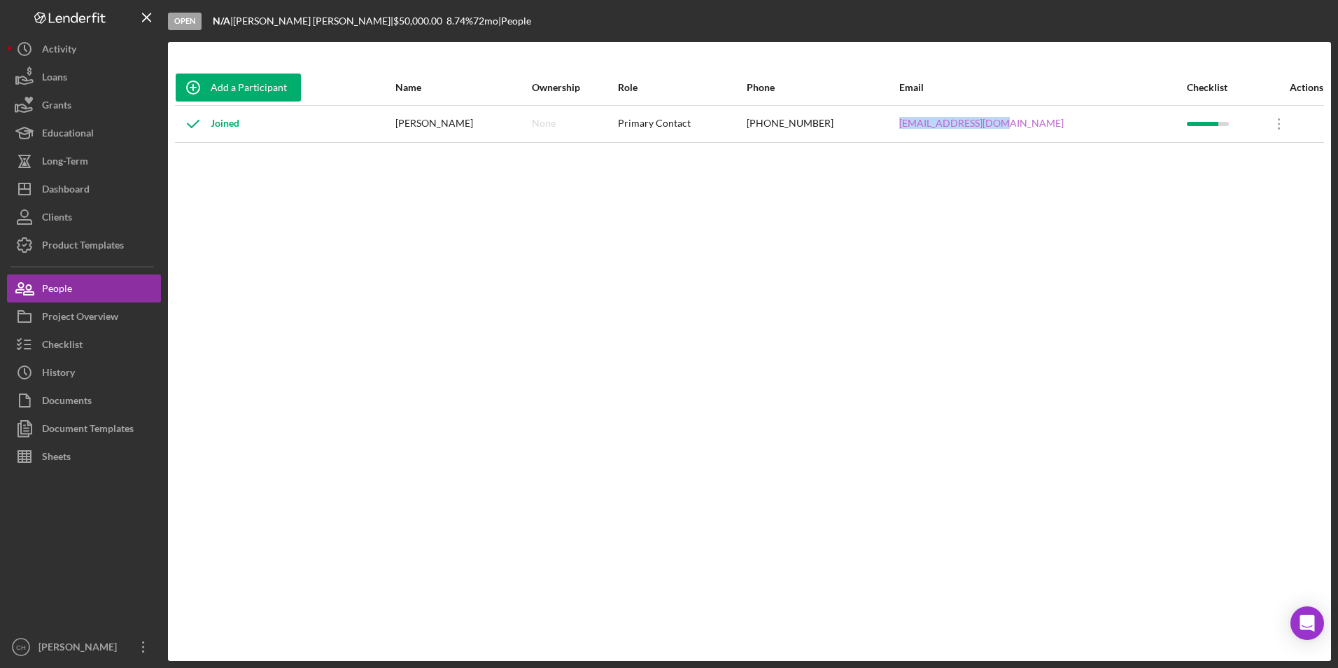
drag, startPoint x: 1071, startPoint y: 125, endPoint x: 955, endPoint y: 125, distance: 116.2
click at [955, 125] on div "stacys716@yahoo.com" at bounding box center [1042, 123] width 286 height 35
copy link "stacys716@yahoo.com"
drag, startPoint x: 894, startPoint y: 120, endPoint x: 810, endPoint y: 121, distance: 83.3
click at [810, 121] on div "(715) 612-2816" at bounding box center [822, 123] width 151 height 35
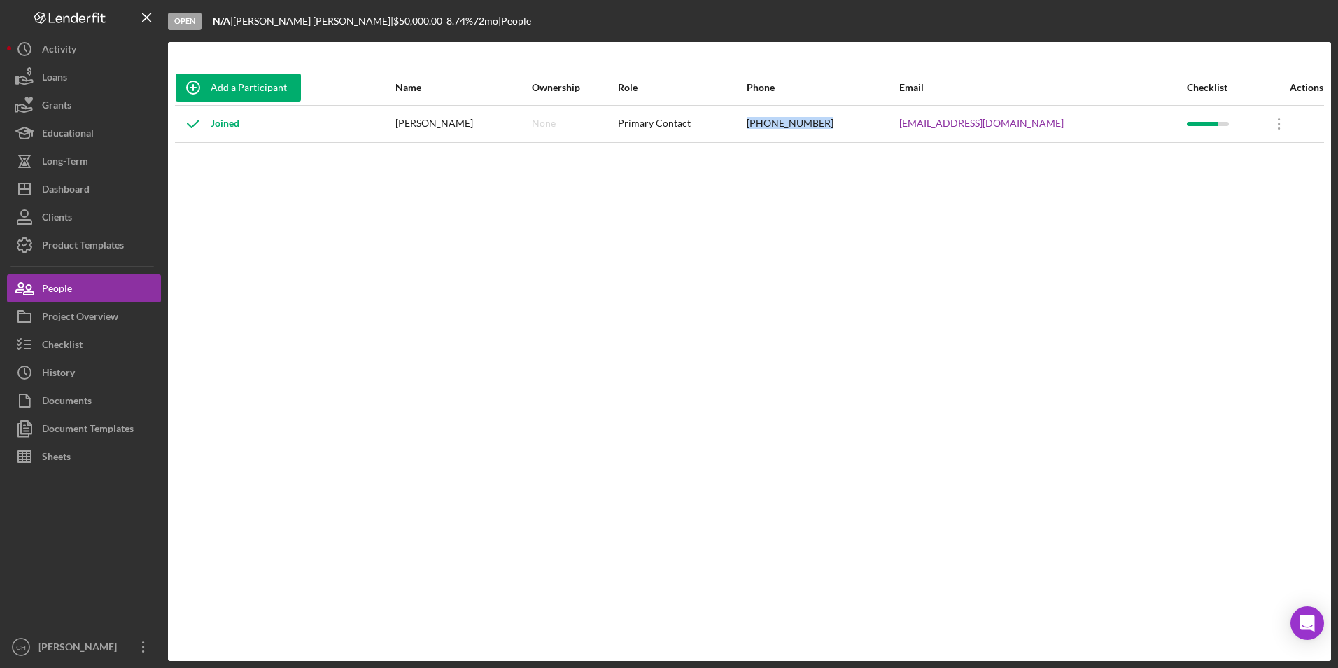
copy div "(715) 612-2816"
click at [71, 188] on div "Dashboard" at bounding box center [66, 190] width 48 height 31
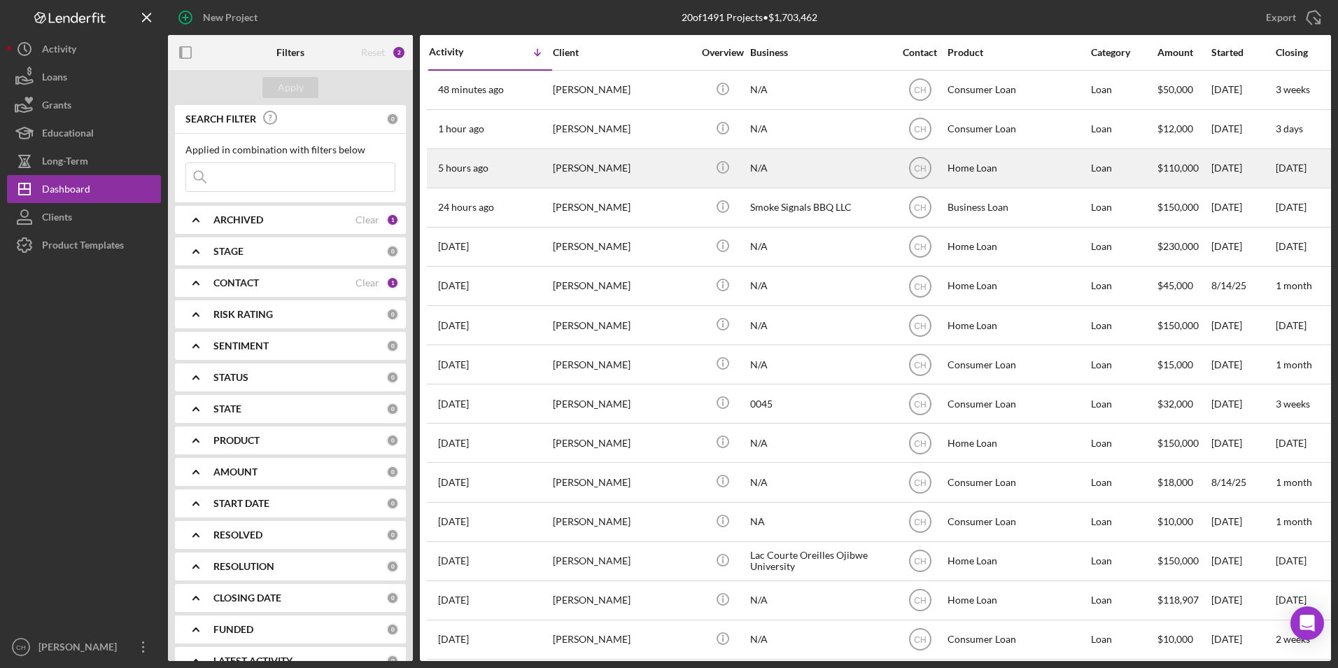
click at [593, 164] on div "[PERSON_NAME]" at bounding box center [623, 168] width 140 height 37
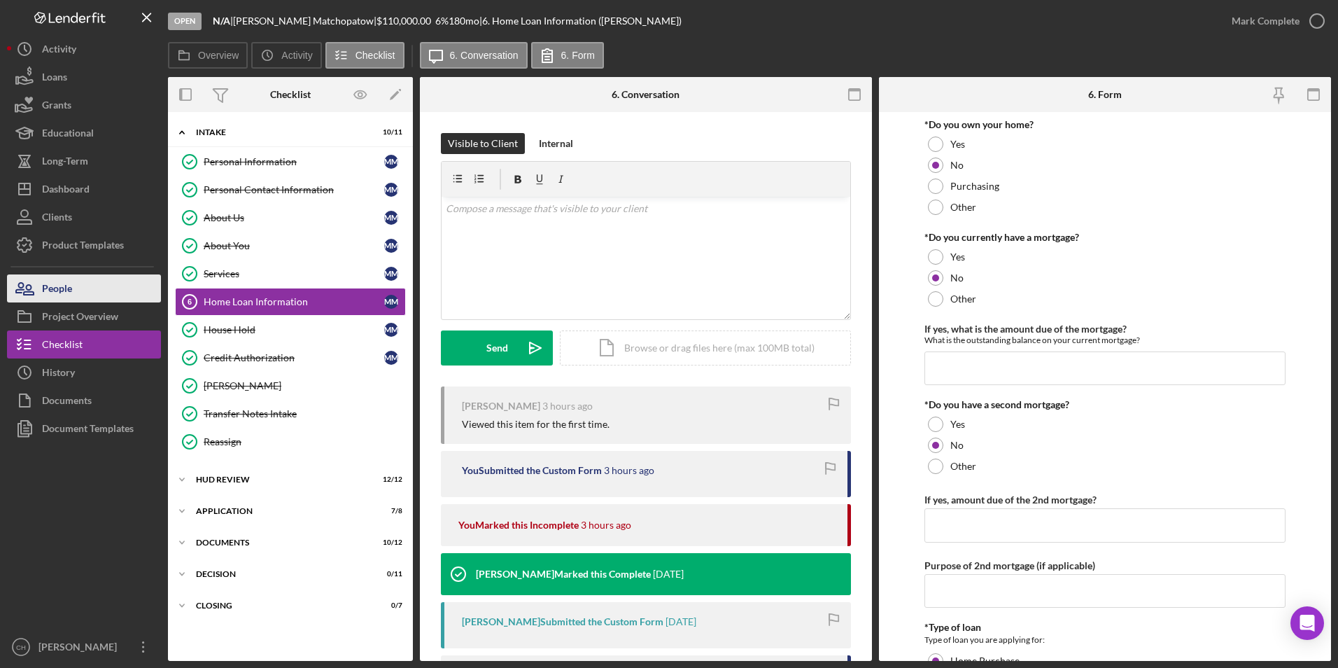
click at [58, 282] on div "People" at bounding box center [57, 289] width 30 height 31
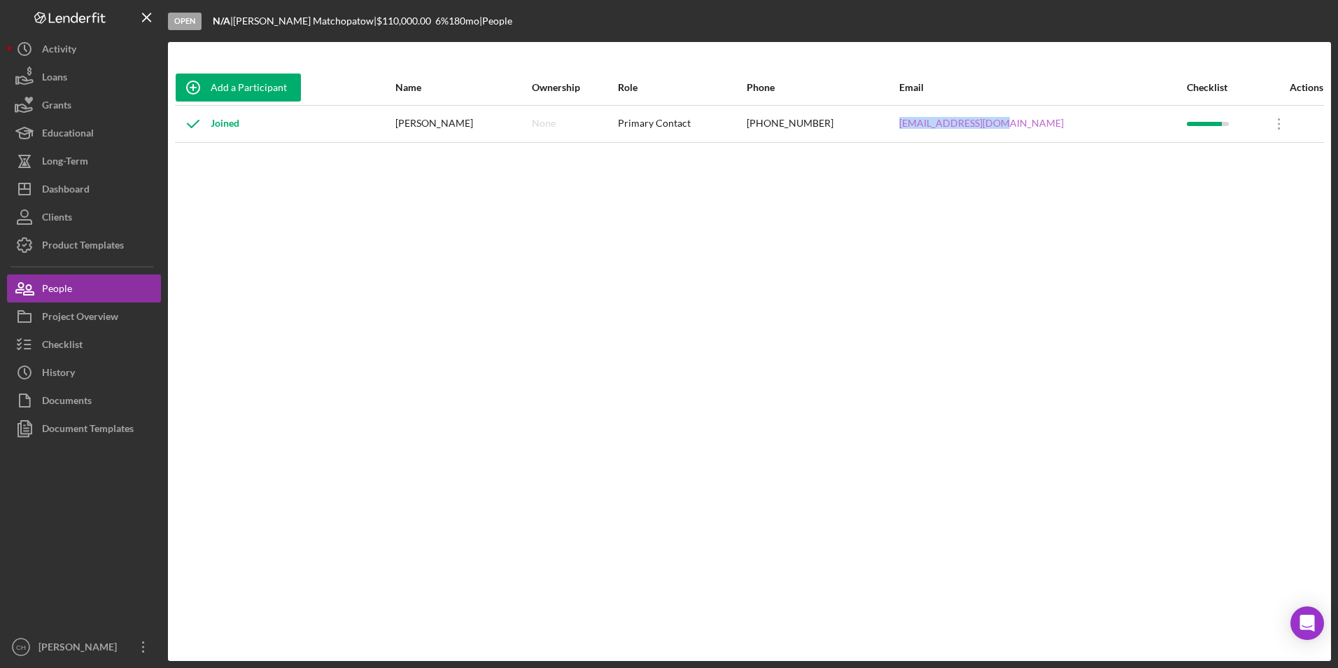
drag, startPoint x: 1097, startPoint y: 123, endPoint x: 978, endPoint y: 123, distance: 119.0
click at [978, 123] on div "agb530idb@gmail.com" at bounding box center [1042, 123] width 286 height 35
copy link "agb530idb@gmail.com"
drag, startPoint x: 929, startPoint y: 125, endPoint x: 840, endPoint y: 122, distance: 89.6
click at [840, 122] on tr "Joined Michael Matchopatow None Primary Contact (715) 851-3993 agb530idb@gmail.…" at bounding box center [749, 123] width 1149 height 37
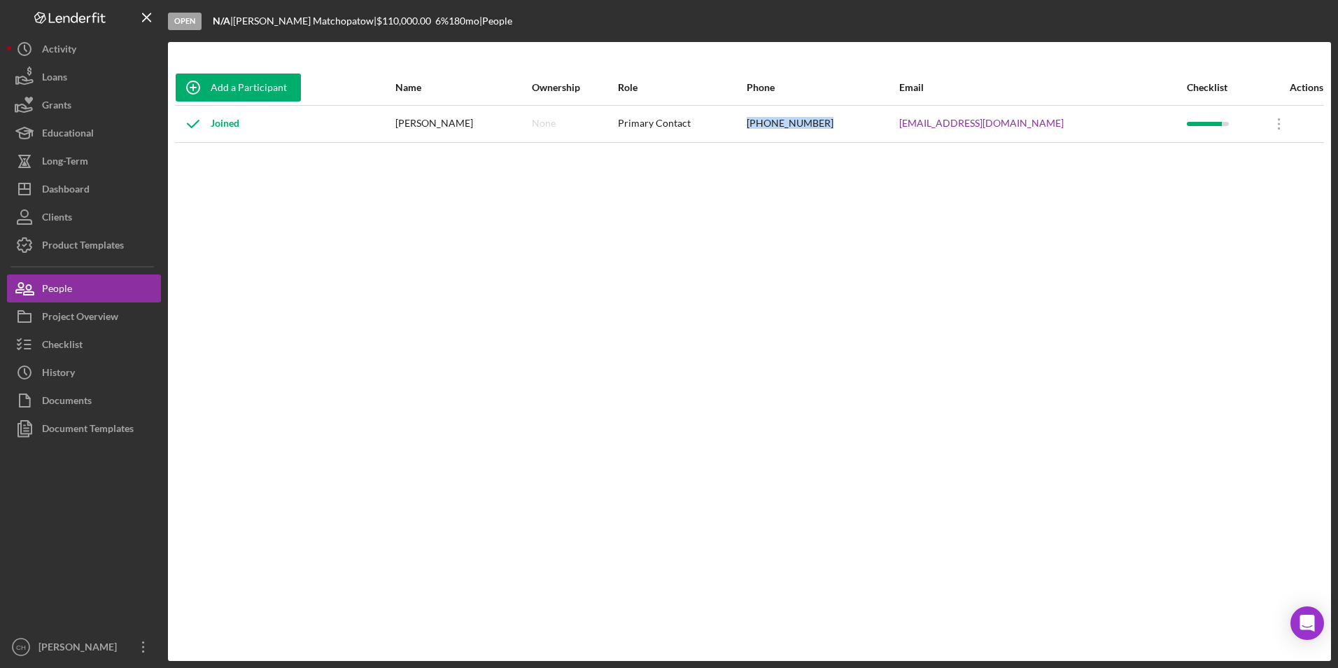
copy tr "(715) 851-3993"
click at [106, 190] on button "Icon/Dashboard Dashboard" at bounding box center [84, 189] width 154 height 28
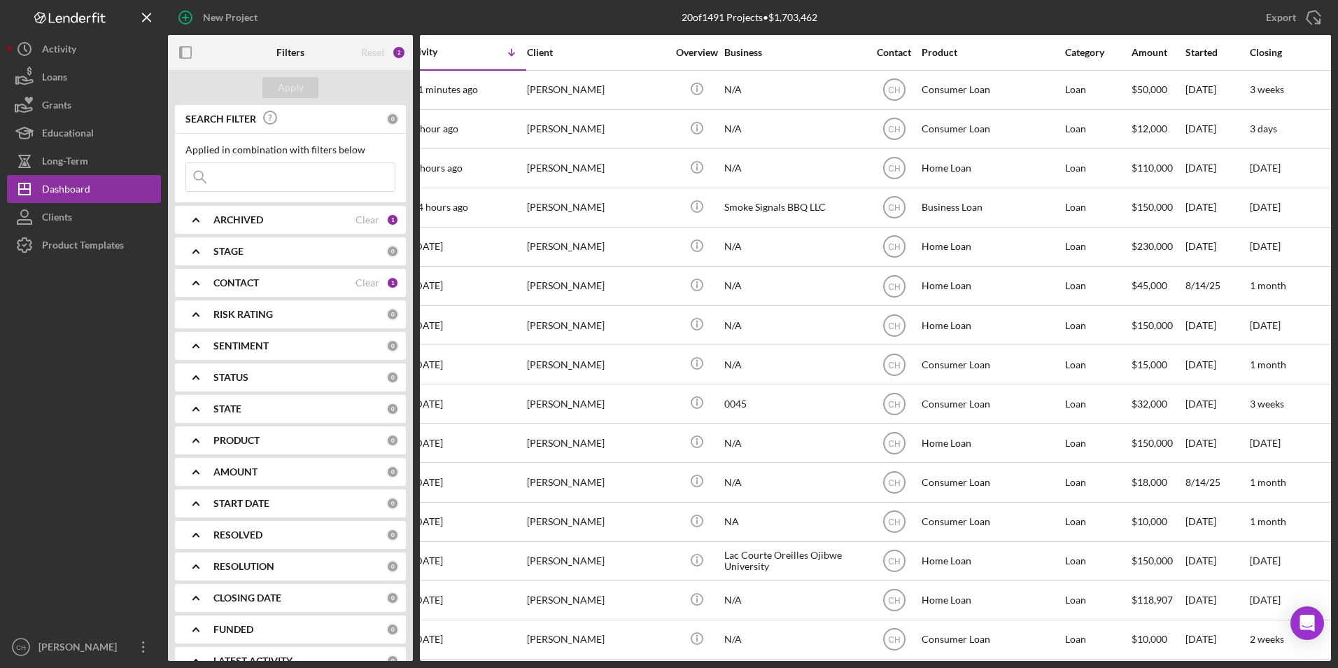
scroll to position [0, 6]
